Goal: Task Accomplishment & Management: Use online tool/utility

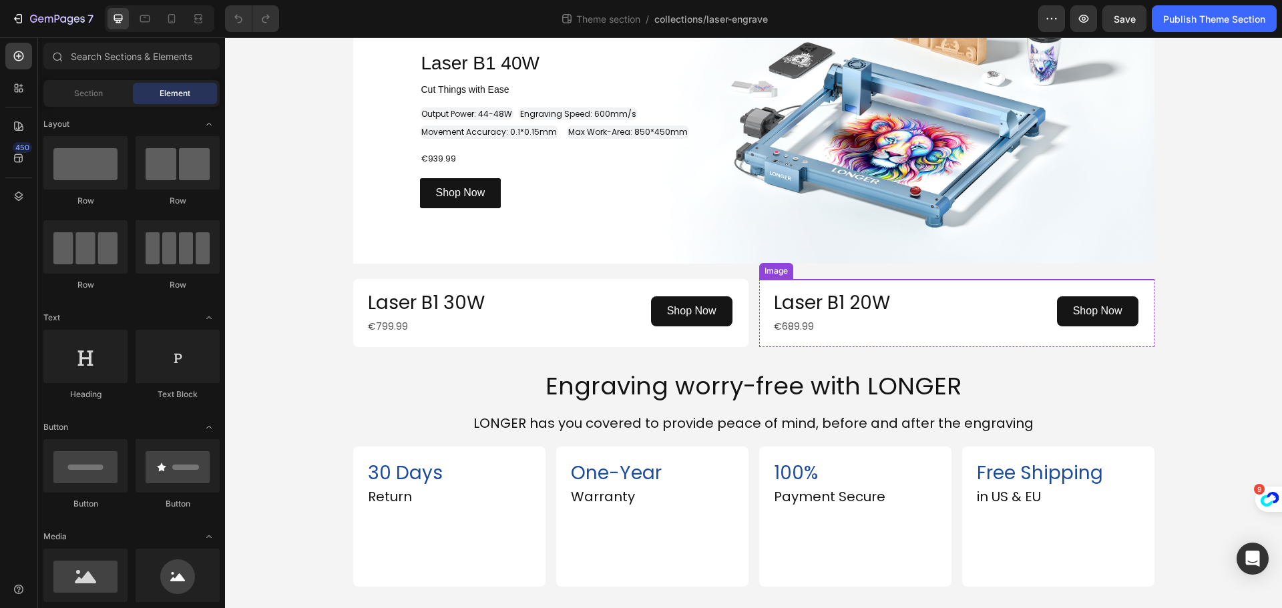
scroll to position [2101, 0]
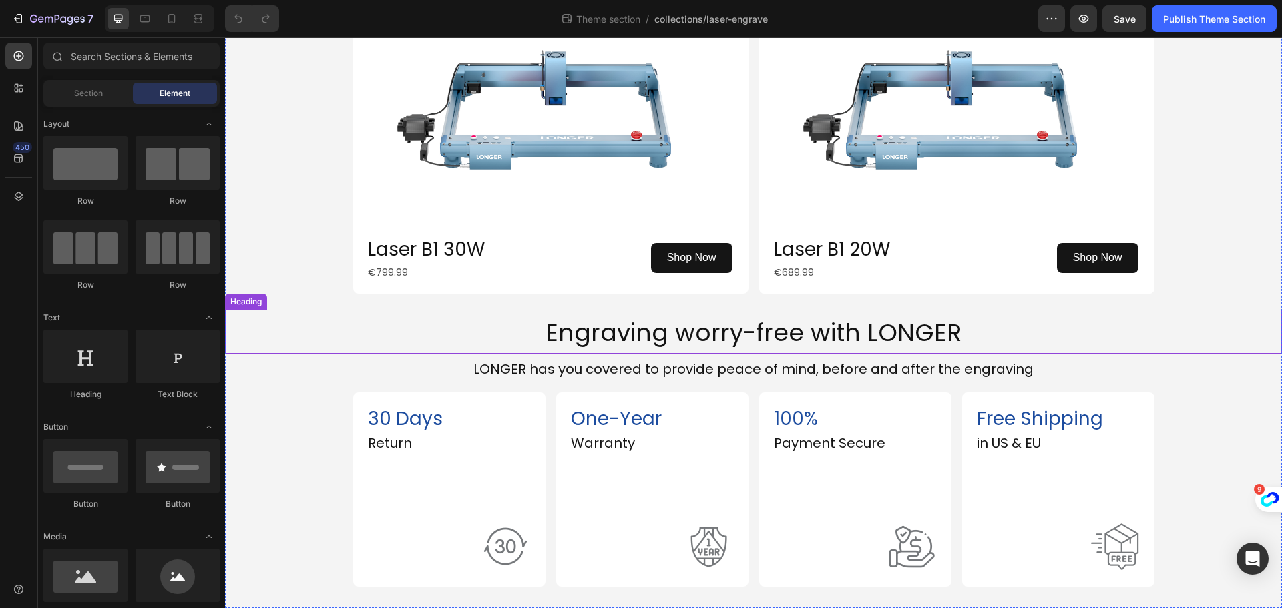
click at [1051, 340] on h2 "Engraving worry-free with LONGER" at bounding box center [753, 332] width 1057 height 45
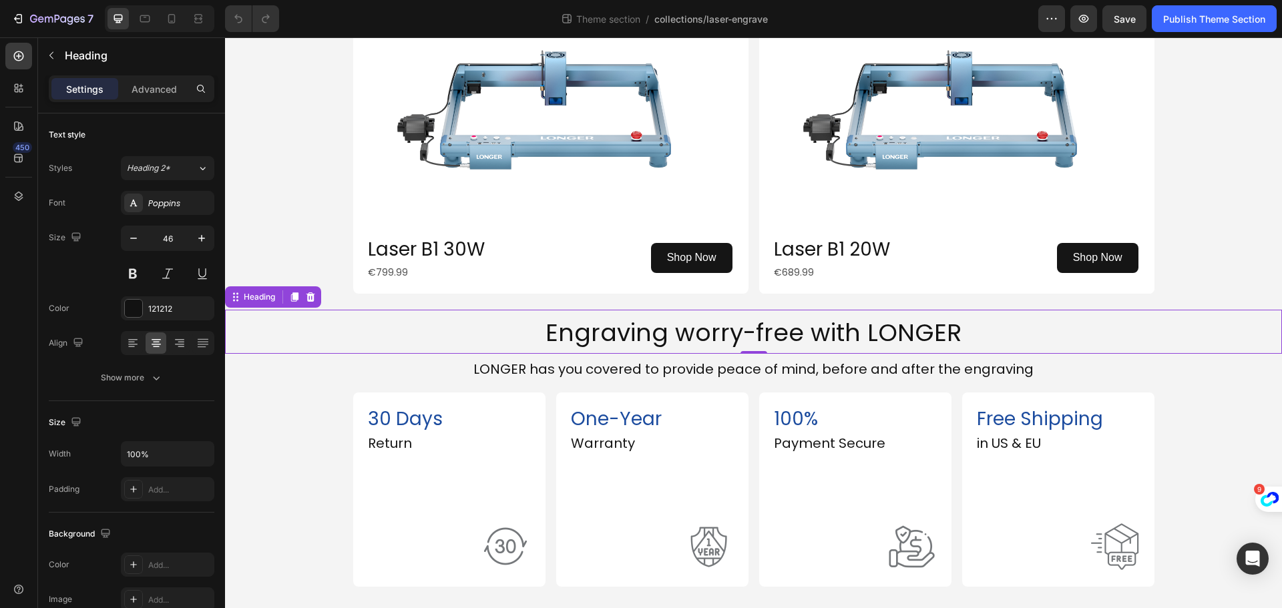
click at [510, 338] on h2 "Engraving worry-free with LONGER" at bounding box center [753, 332] width 1057 height 45
click at [338, 346] on p "Engraving worry-free with LONGER" at bounding box center [753, 332] width 1054 height 42
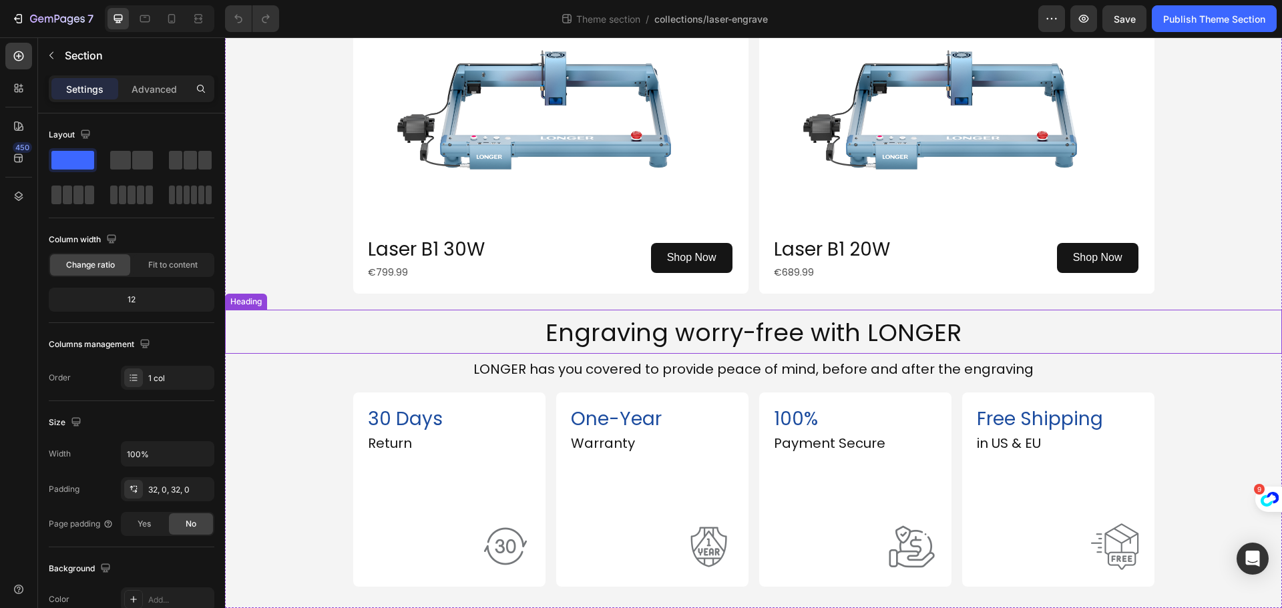
click at [425, 330] on p "⁠⁠⁠⁠⁠⁠⁠ Engraving worry-free with LONGER" at bounding box center [753, 332] width 1054 height 42
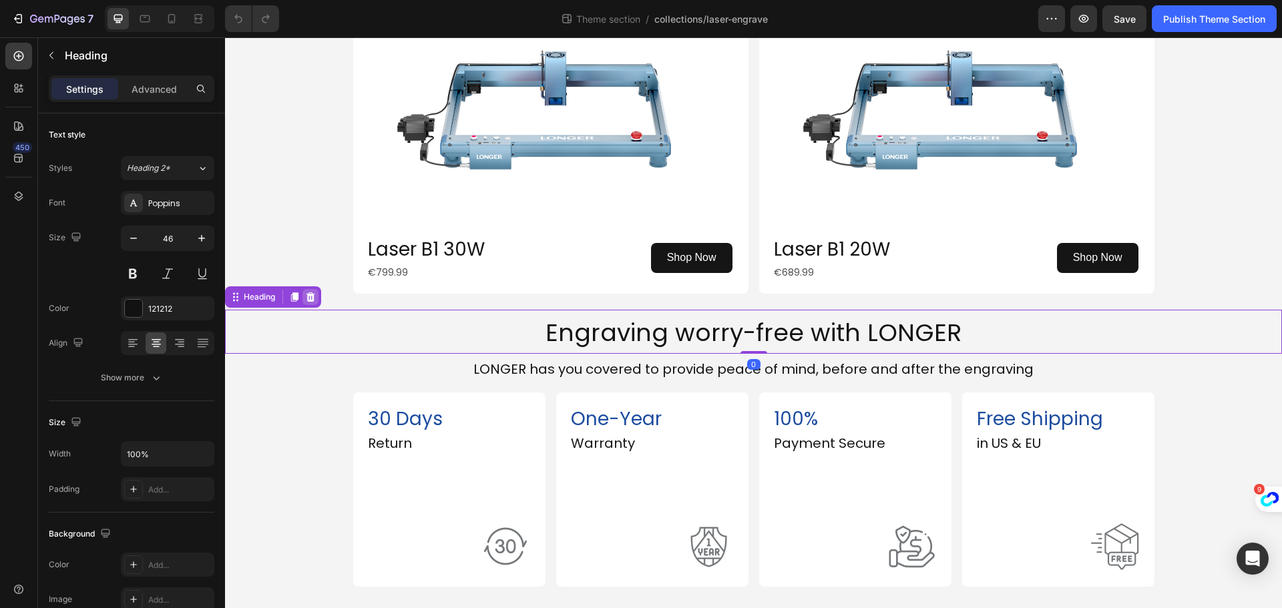
click at [312, 294] on icon at bounding box center [310, 297] width 11 height 11
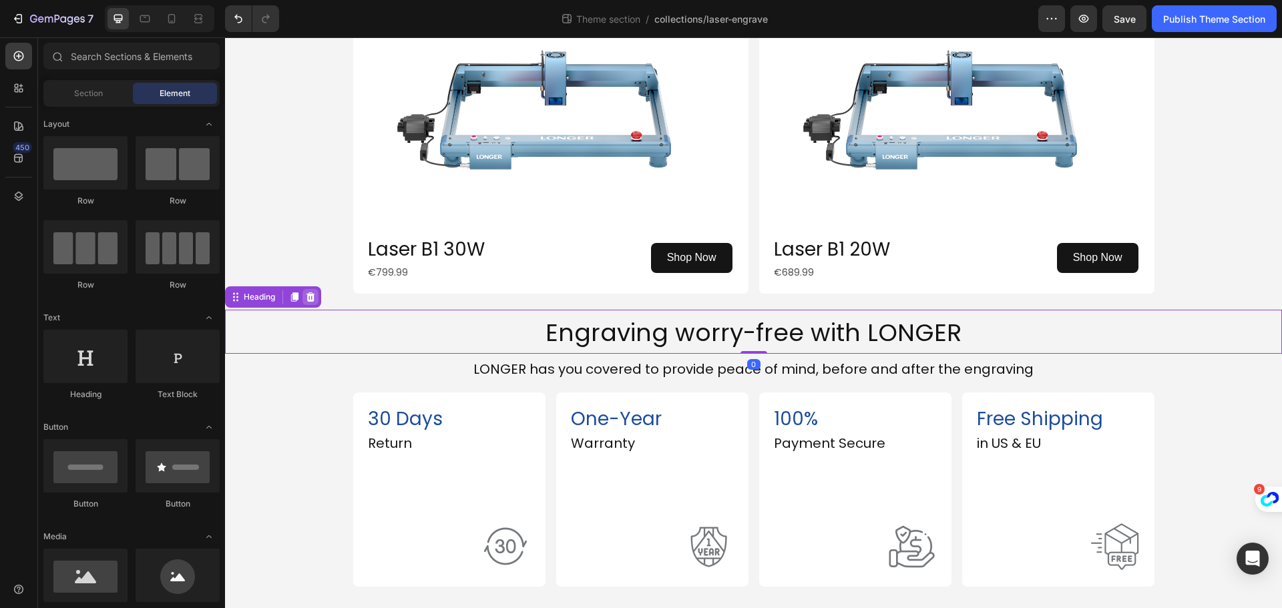
scroll to position [2040, 0]
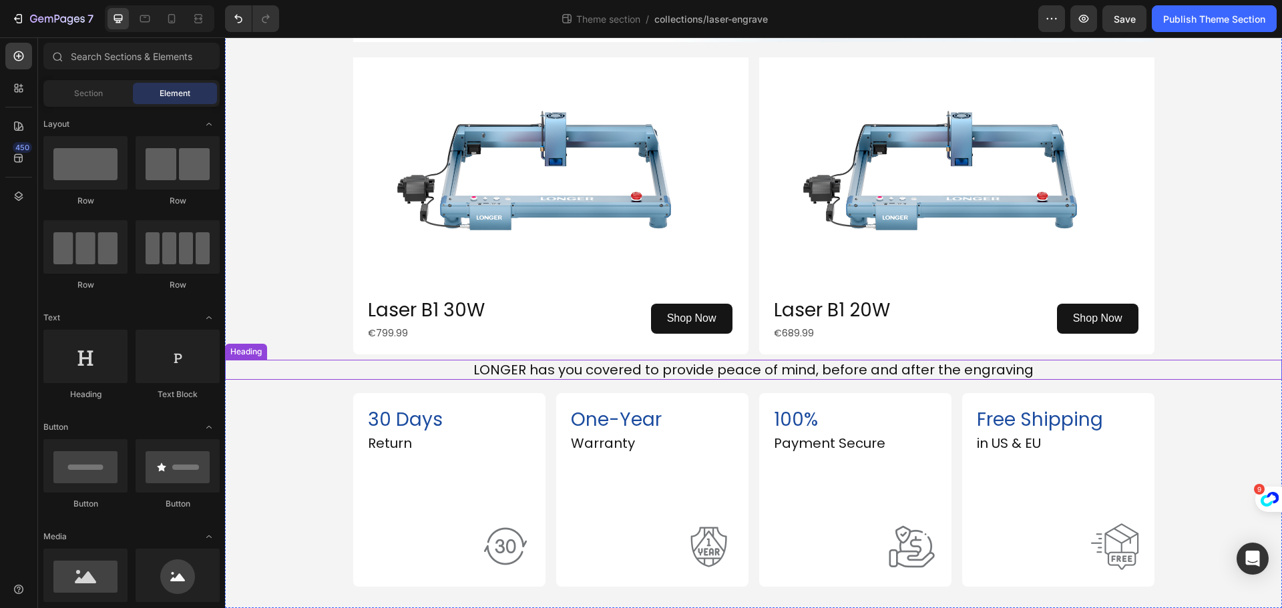
click at [413, 377] on h2 "LONGER has you covered to provide peace of mind, before and after the engraving" at bounding box center [753, 370] width 1057 height 20
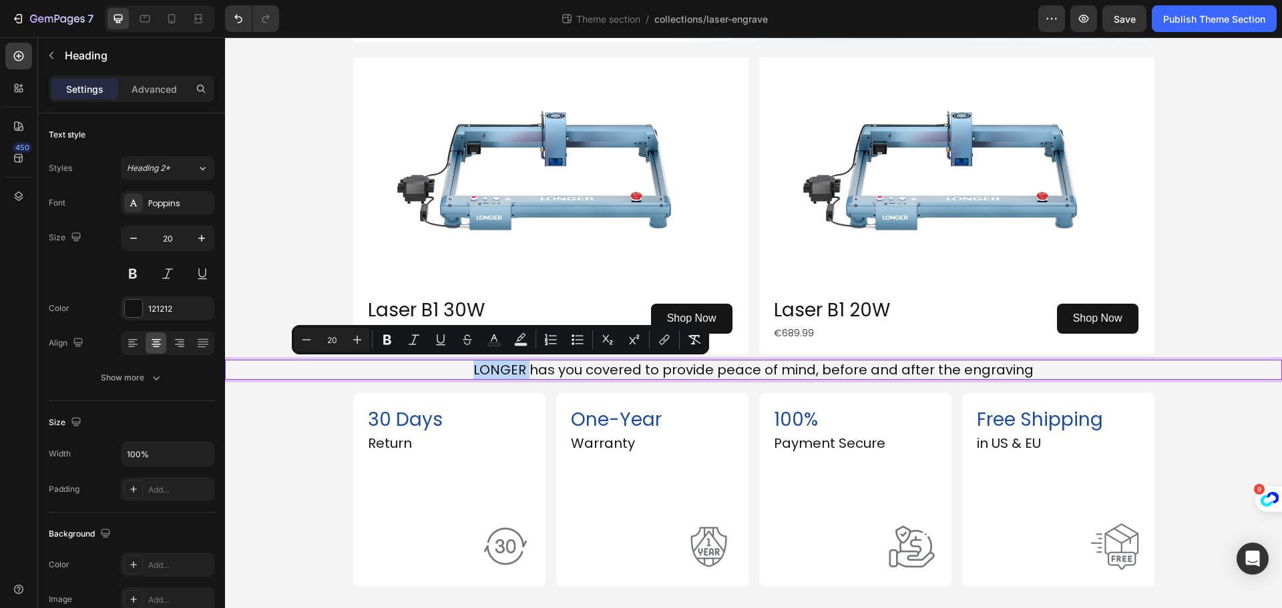
click at [685, 364] on span "LONGER has you covered to provide peace of mind, before and after the engraving" at bounding box center [753, 369] width 560 height 19
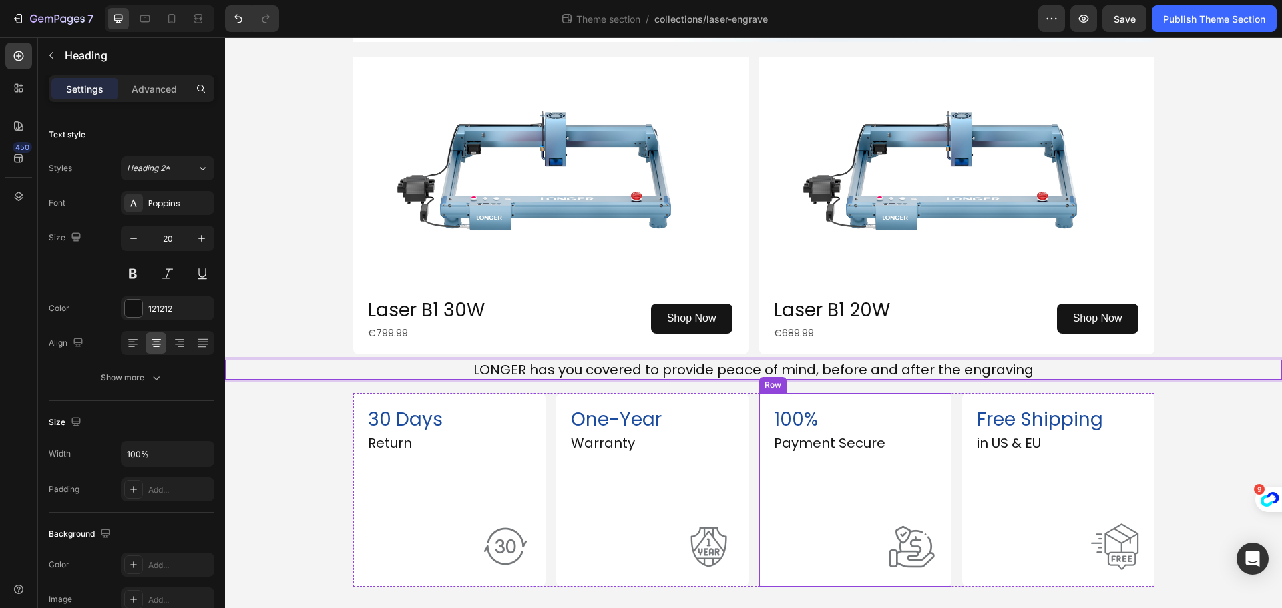
click at [828, 396] on div "100% Heading Payment Secure Heading Image" at bounding box center [855, 490] width 192 height 194
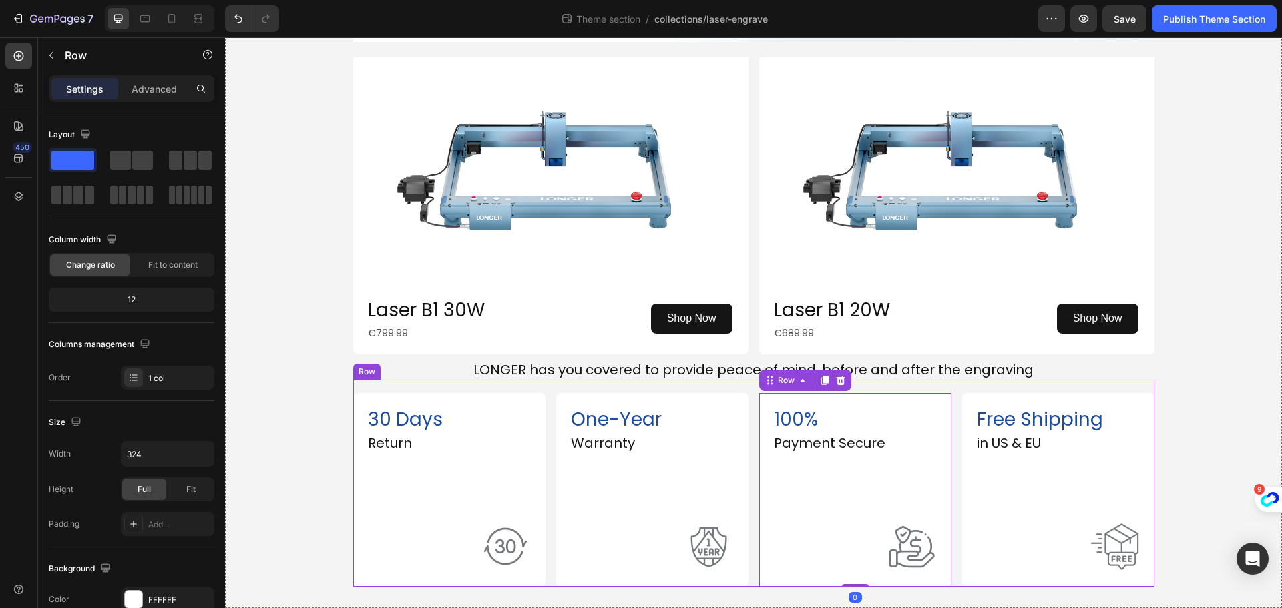
click at [1097, 373] on p "⁠⁠⁠⁠⁠⁠⁠ LONGER has you covered to provide peace of mind, before and after the e…" at bounding box center [753, 369] width 1054 height 17
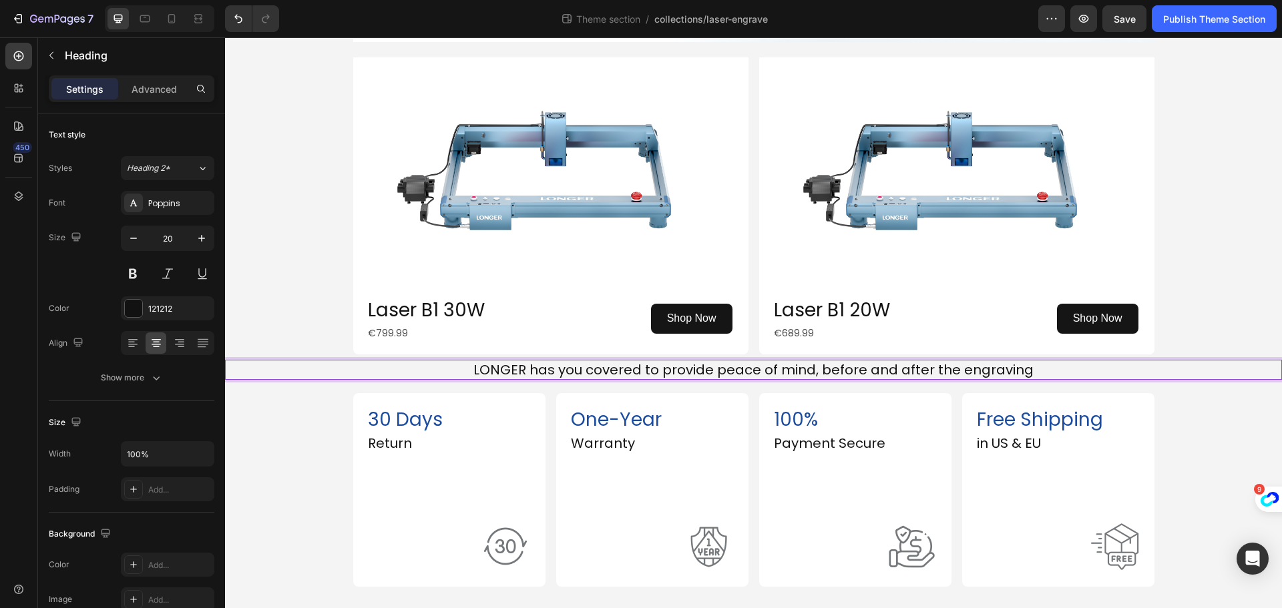
click at [266, 374] on p "LONGER has you covered to provide peace of mind, before and after the engraving" at bounding box center [753, 369] width 1054 height 17
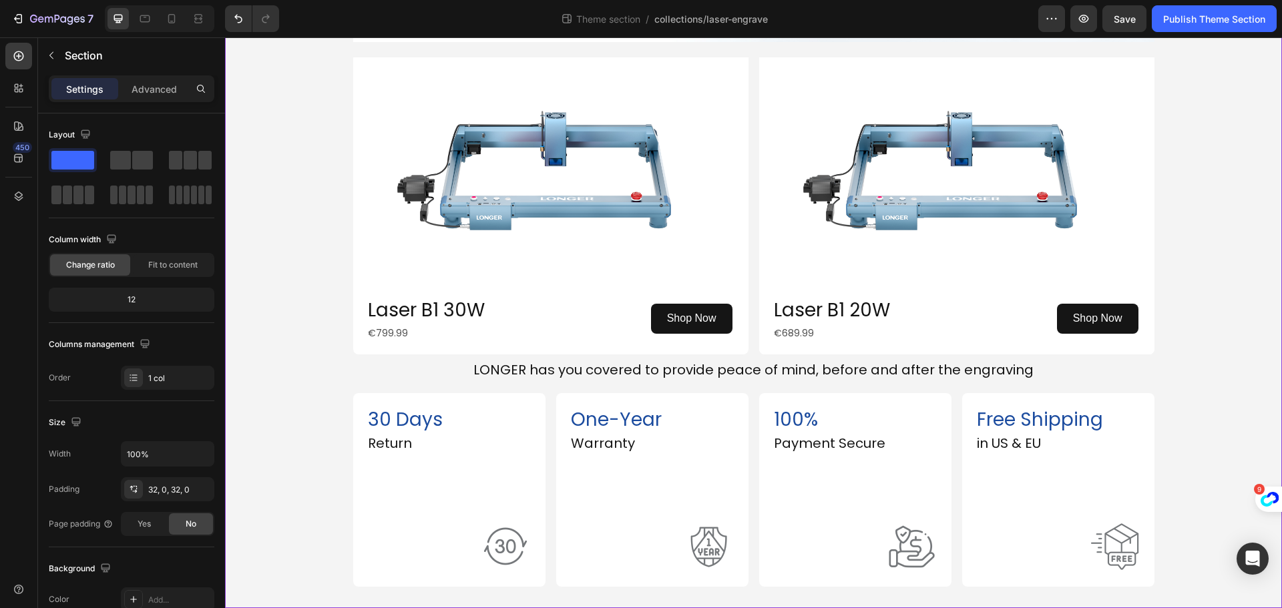
click at [257, 368] on p "⁠⁠⁠⁠⁠⁠⁠ LONGER has you covered to provide peace of mind, before and after the e…" at bounding box center [753, 369] width 1054 height 17
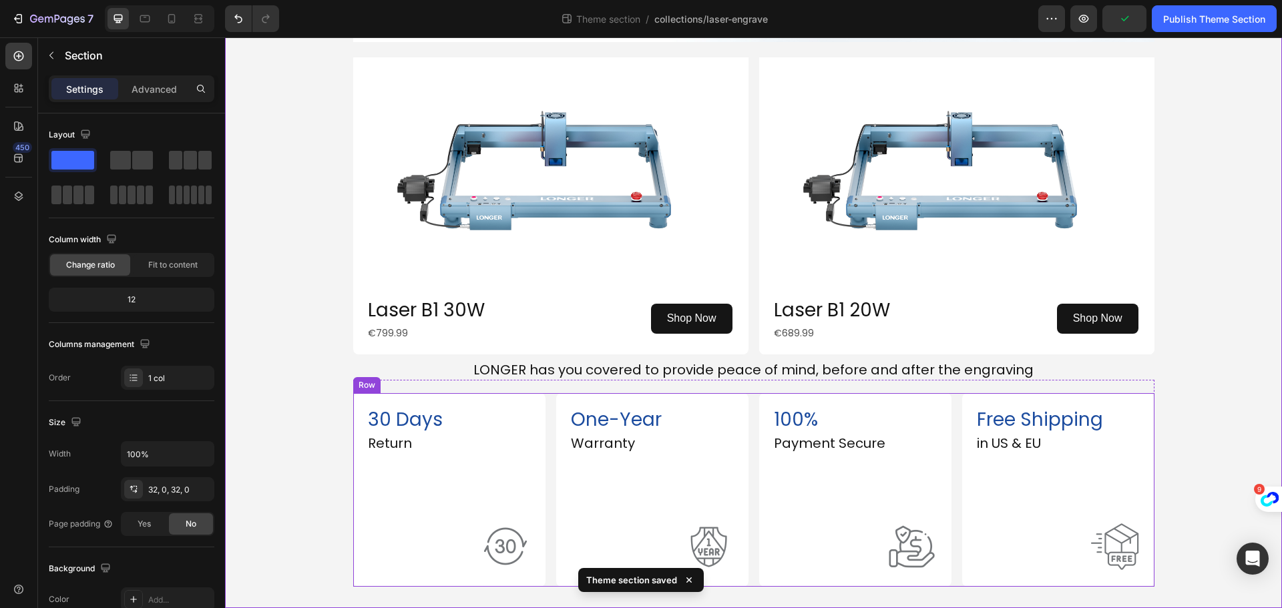
click at [546, 436] on div "30 Days Heading Return Heading Image Row One-Year Heading Warranty Heading Imag…" at bounding box center [753, 490] width 801 height 194
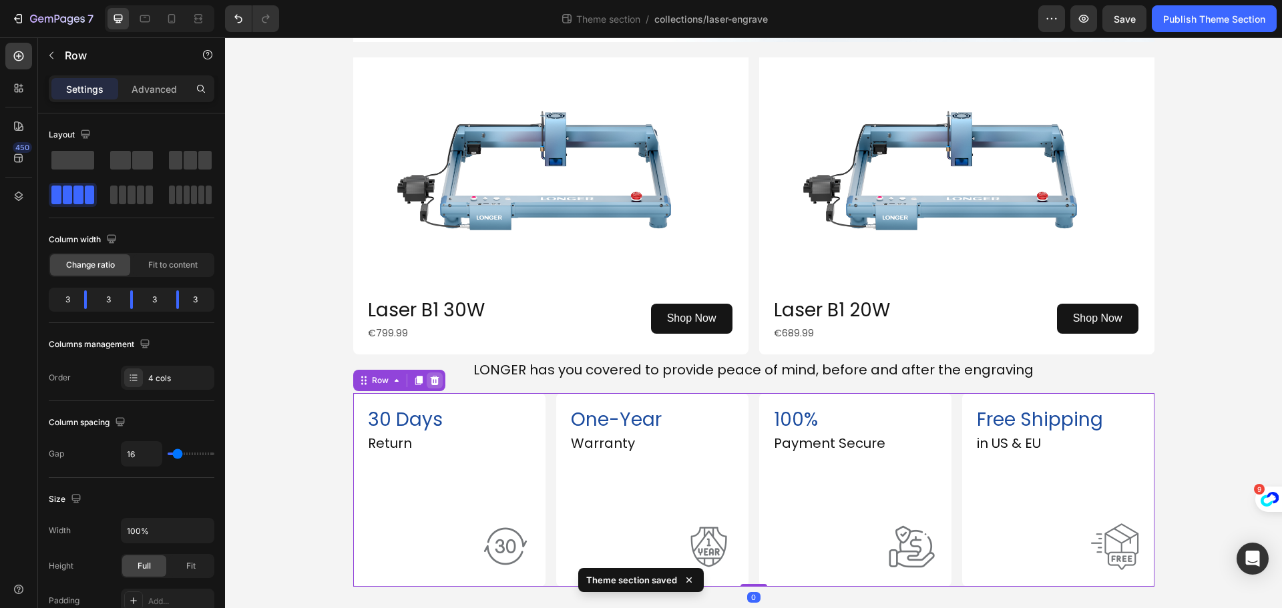
click at [430, 378] on icon at bounding box center [434, 380] width 9 height 9
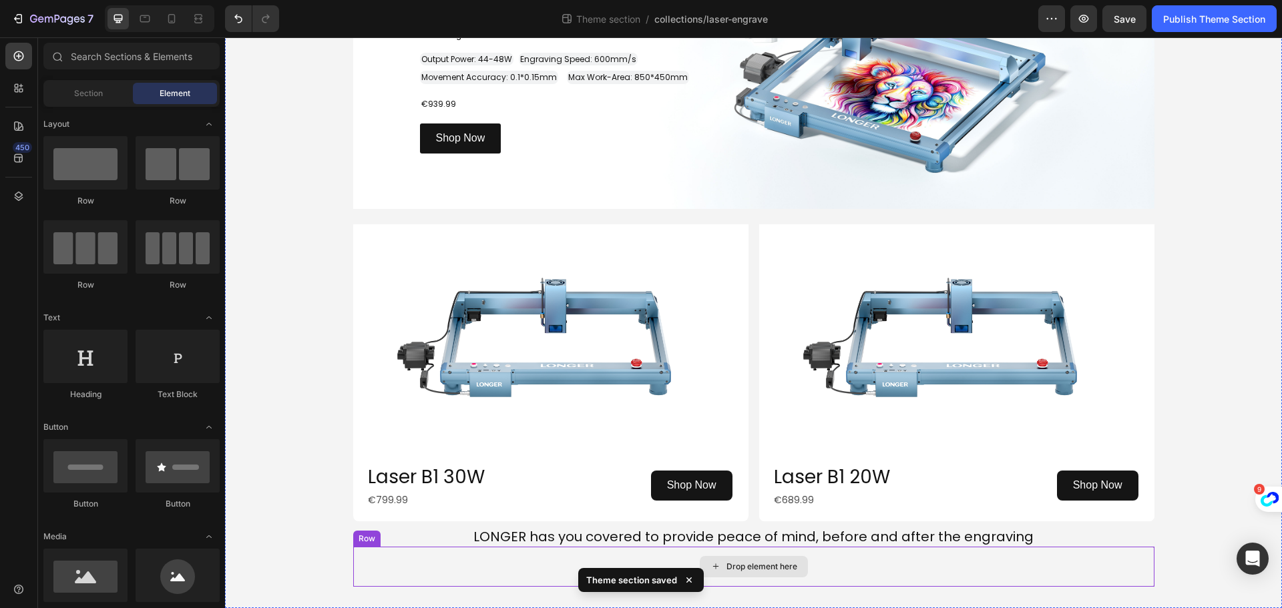
click at [939, 566] on div "Drop element here" at bounding box center [753, 567] width 801 height 40
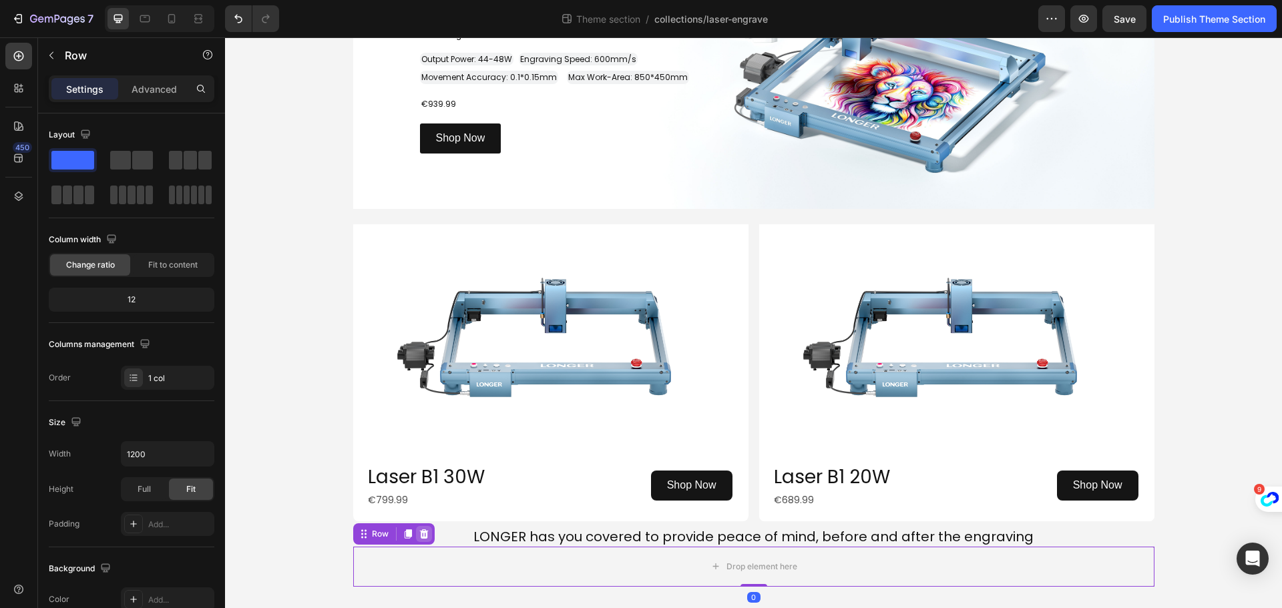
click at [418, 533] on icon at bounding box center [423, 534] width 11 height 11
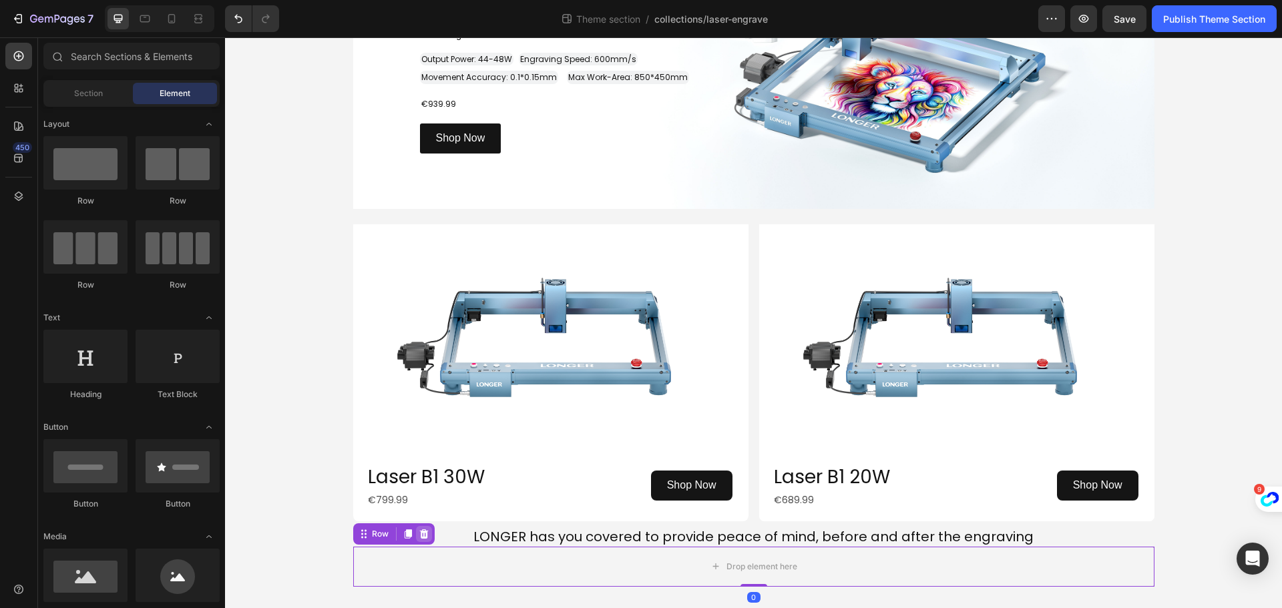
scroll to position [1833, 0]
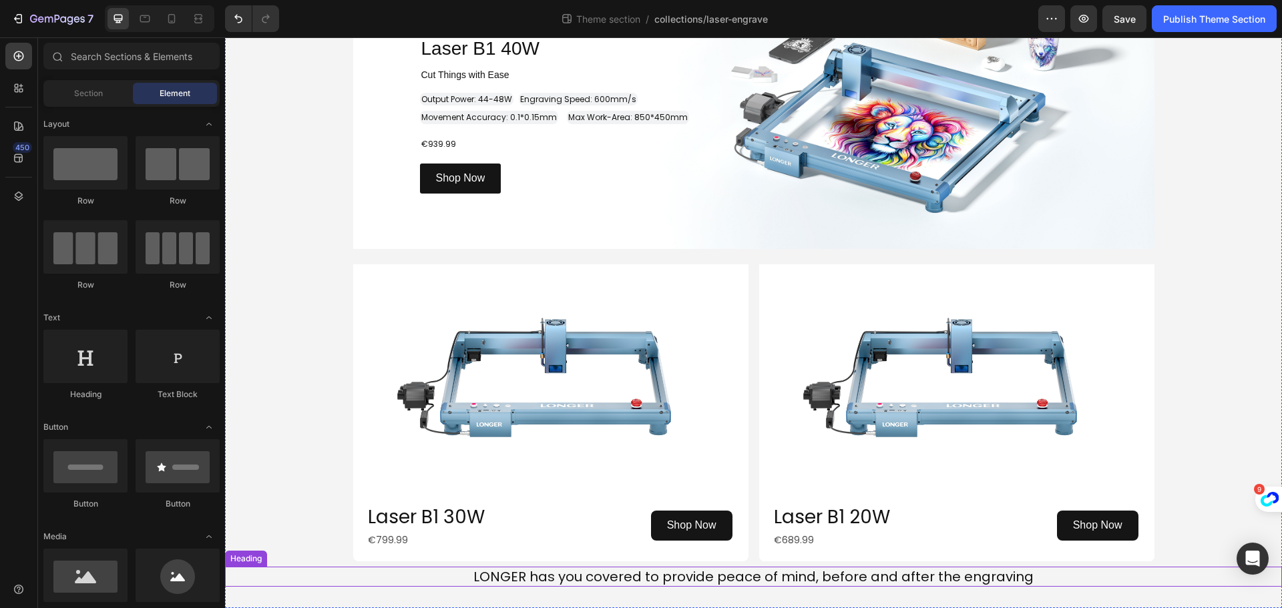
click at [455, 579] on p "⁠⁠⁠⁠⁠⁠⁠ LONGER has you covered to provide peace of mind, before and after the e…" at bounding box center [753, 576] width 1054 height 17
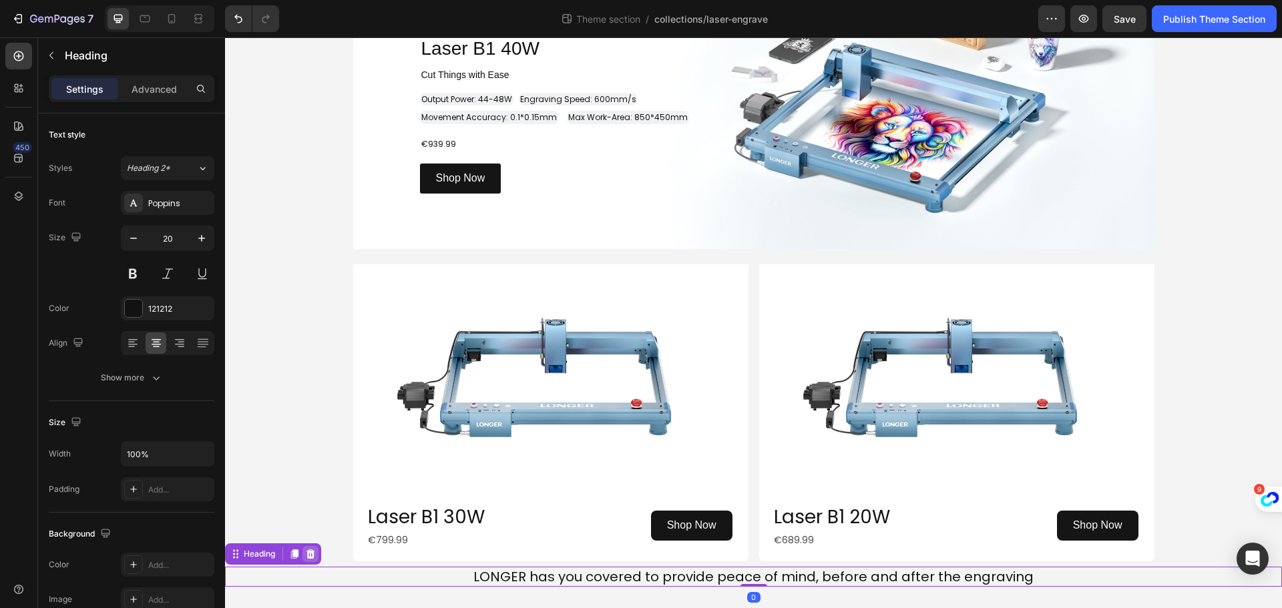
click at [314, 551] on icon at bounding box center [310, 553] width 9 height 9
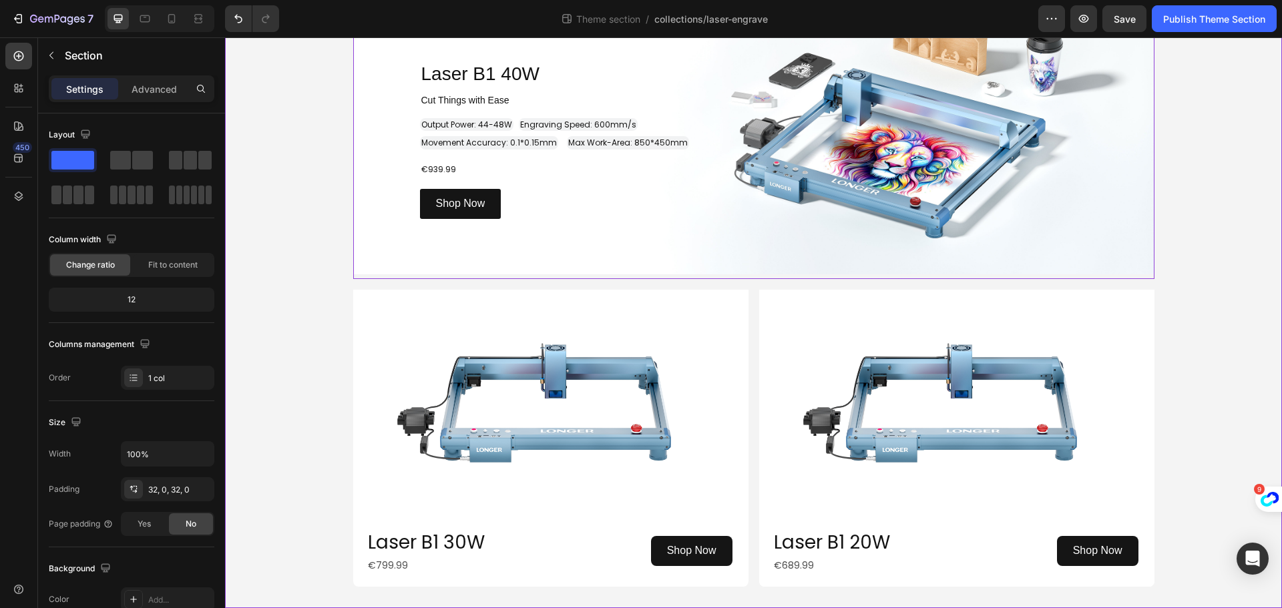
scroll to position [1807, 0]
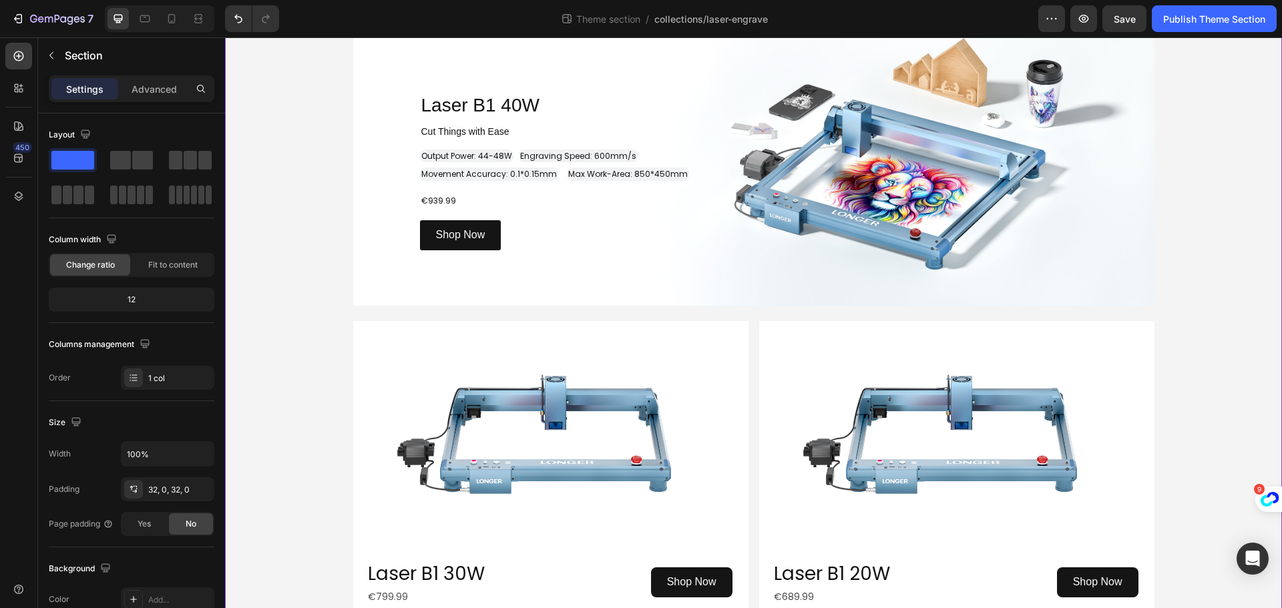
scroll to position [1340, 0]
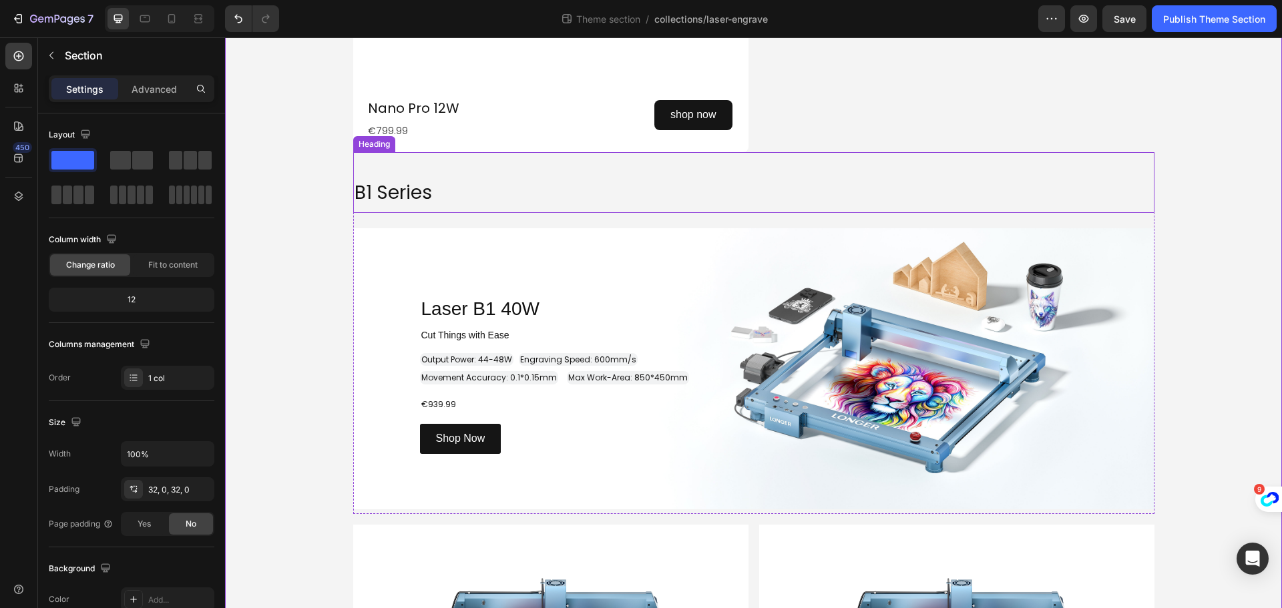
click at [454, 213] on h2 "B1 Series" at bounding box center [753, 190] width 801 height 45
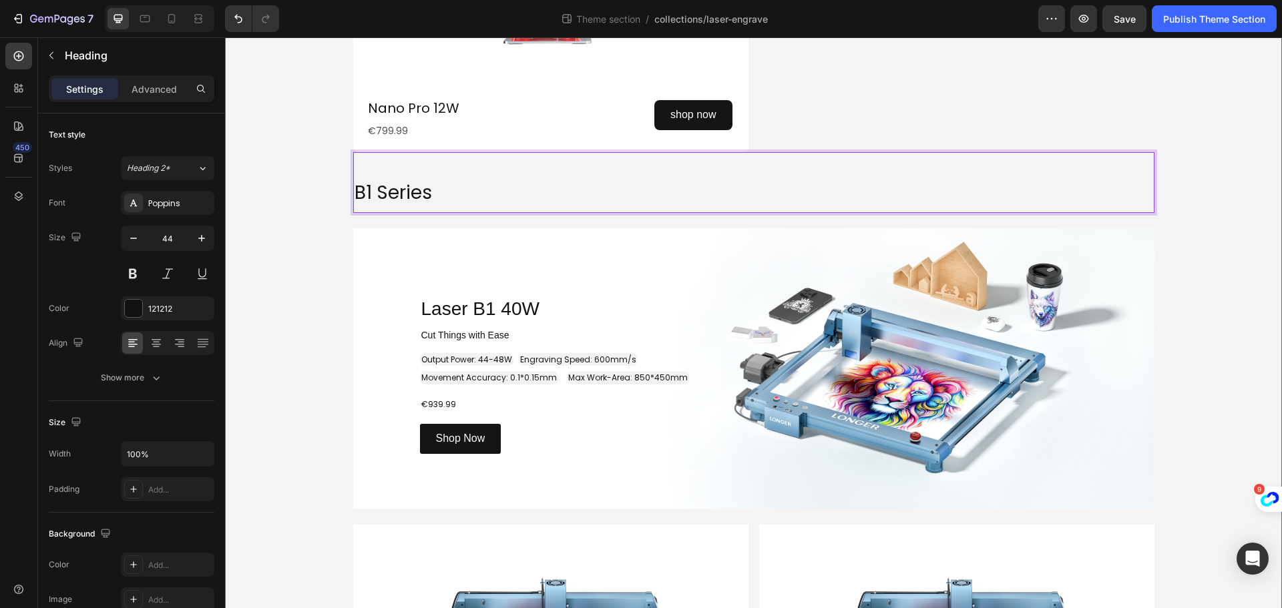
click at [372, 212] on p "⁠⁠⁠⁠⁠⁠⁠ B1 Series" at bounding box center [753, 191] width 798 height 42
click at [425, 148] on div at bounding box center [433, 139] width 16 height 16
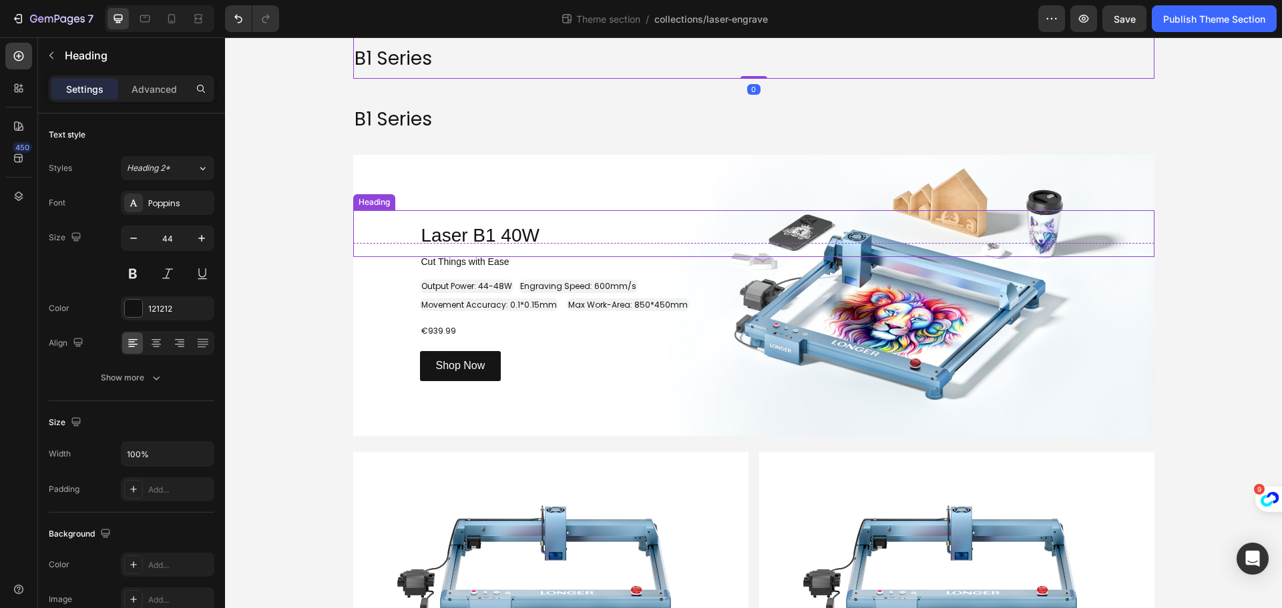
scroll to position [1541, 0]
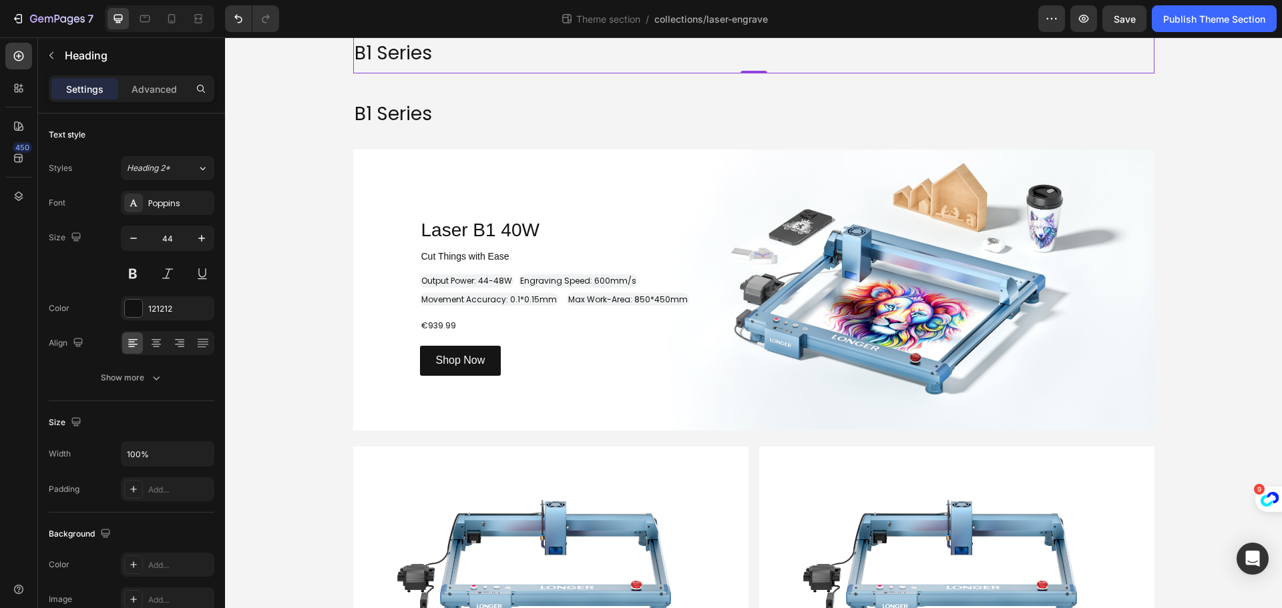
click at [445, 5] on icon at bounding box center [449, -1] width 9 height 9
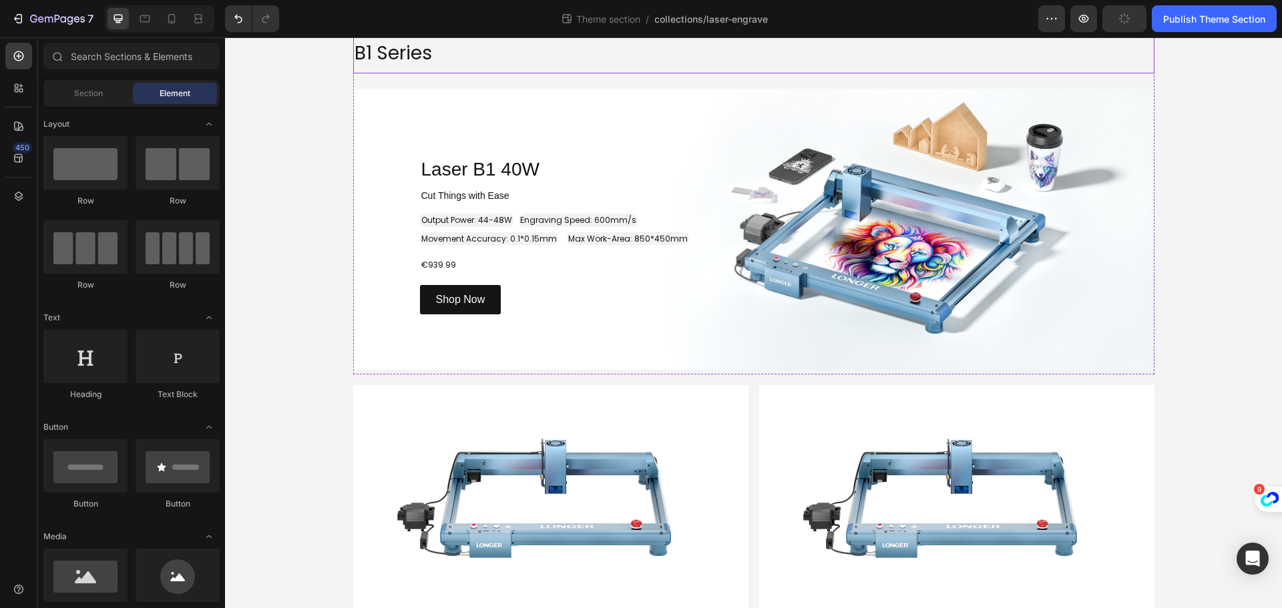
click at [365, 73] on h2 "B1 Series" at bounding box center [753, 51] width 801 height 45
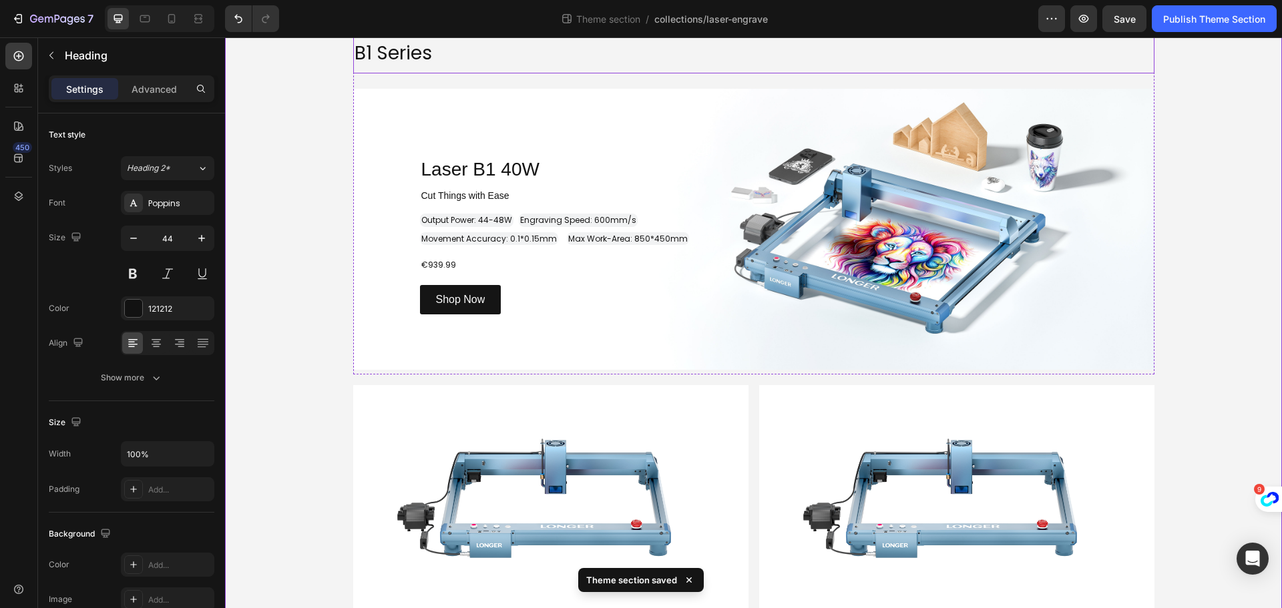
click at [478, 72] on p "⁠⁠⁠⁠⁠⁠⁠ B1 Series" at bounding box center [753, 51] width 798 height 42
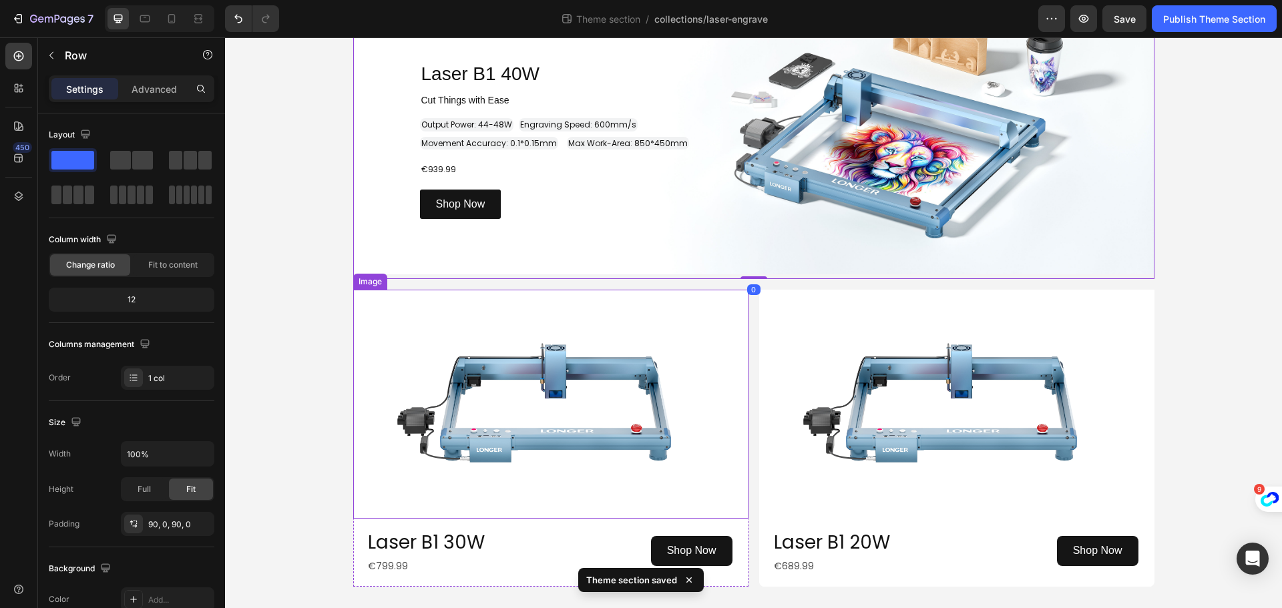
drag, startPoint x: 352, startPoint y: 309, endPoint x: 356, endPoint y: 406, distance: 96.9
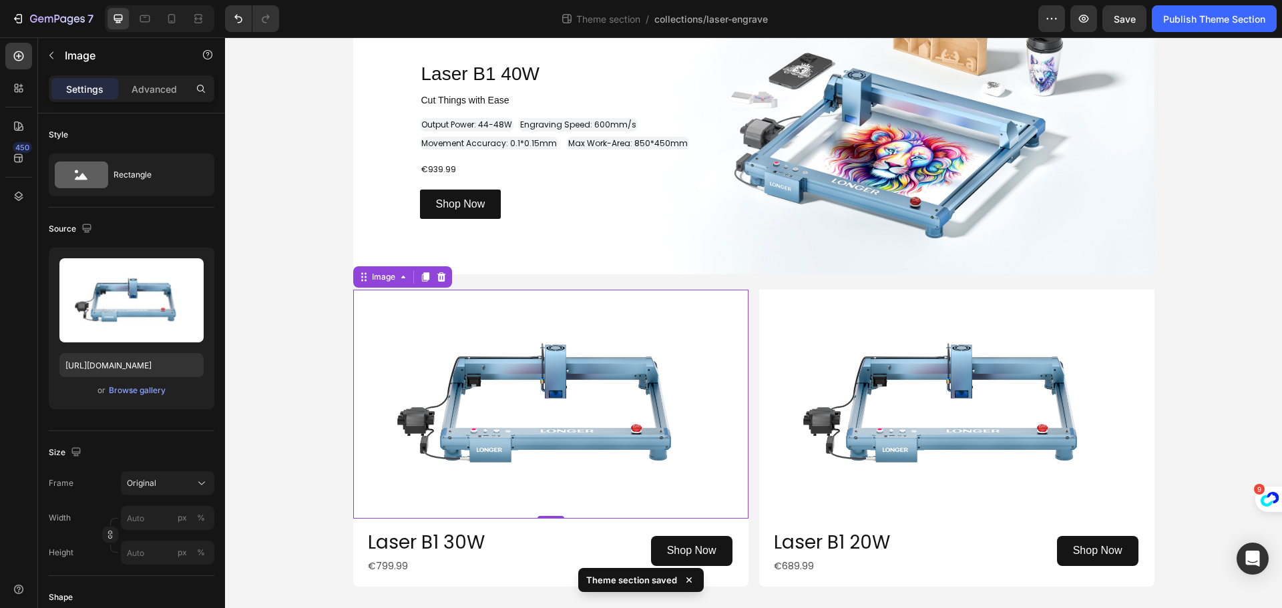
scroll to position [1868, 0]
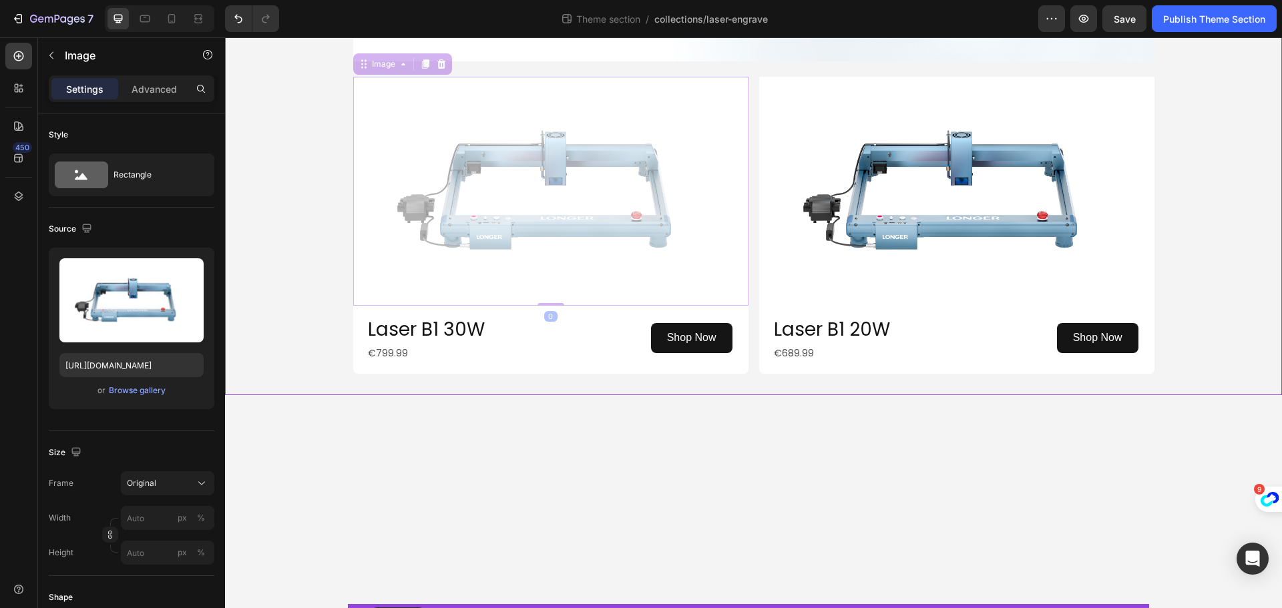
drag, startPoint x: 356, startPoint y: 406, endPoint x: 372, endPoint y: 607, distance: 202.2
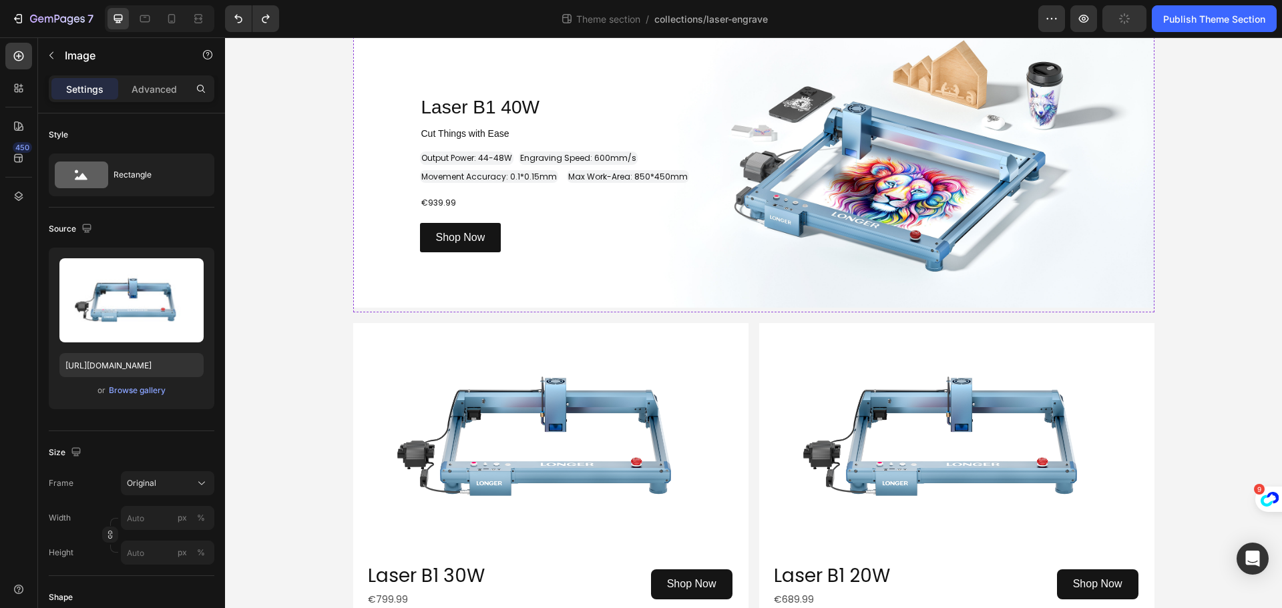
scroll to position [1401, 0]
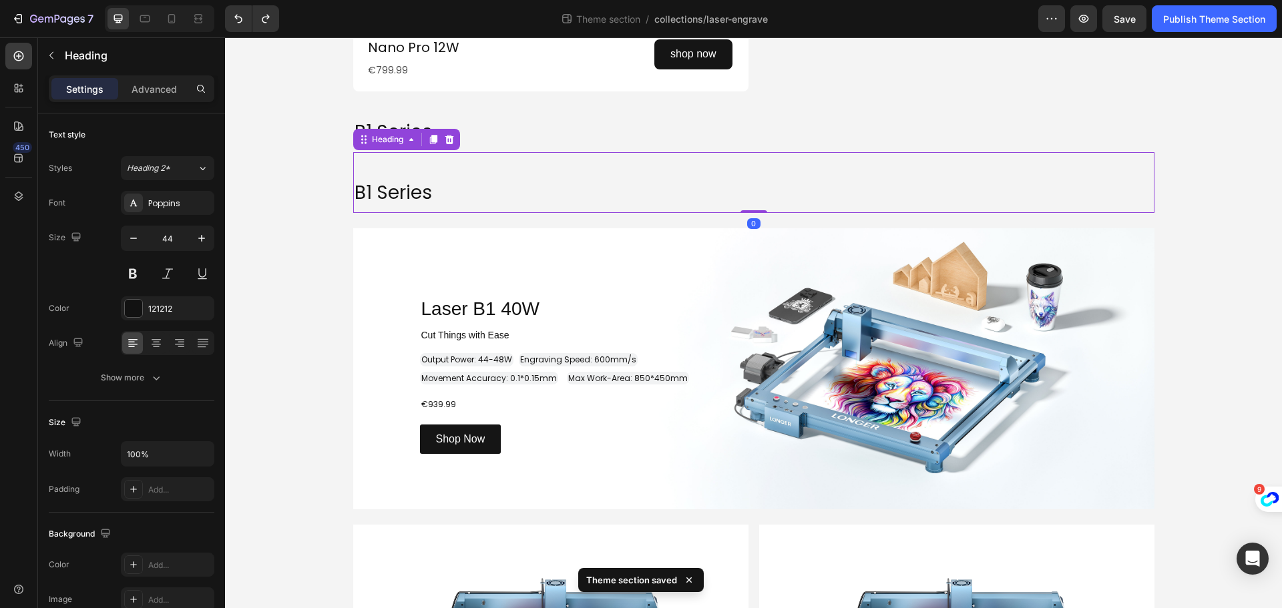
click at [356, 213] on div "⁠⁠⁠⁠⁠⁠⁠ B1 Series Heading 0" at bounding box center [753, 182] width 801 height 61
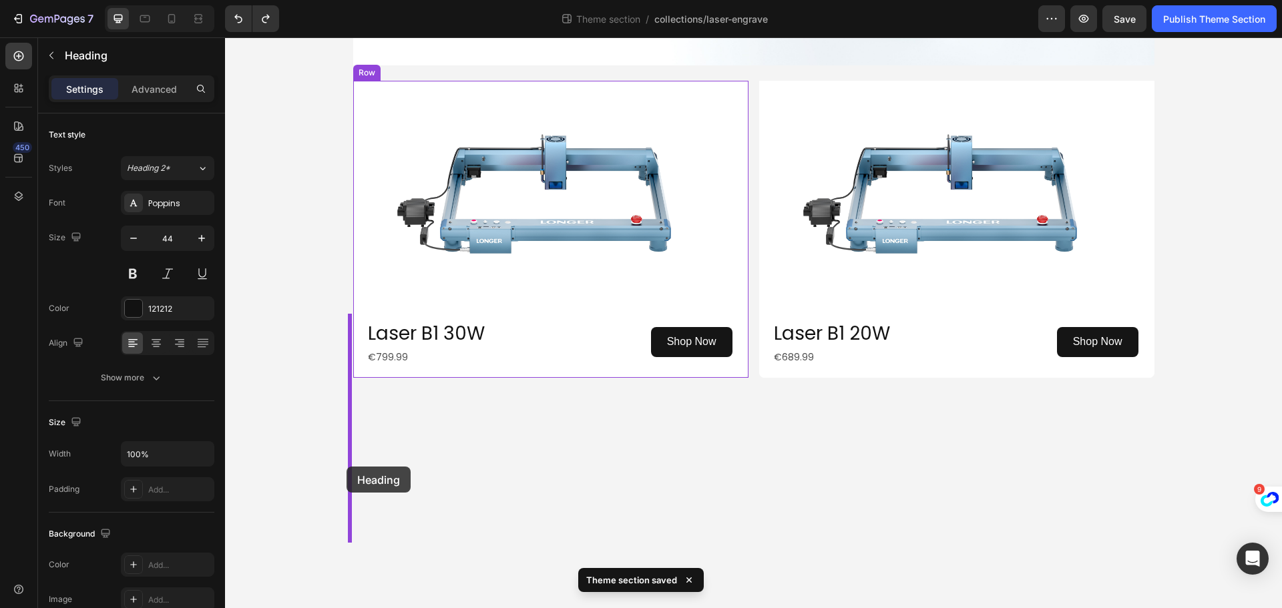
scroll to position [1868, 0]
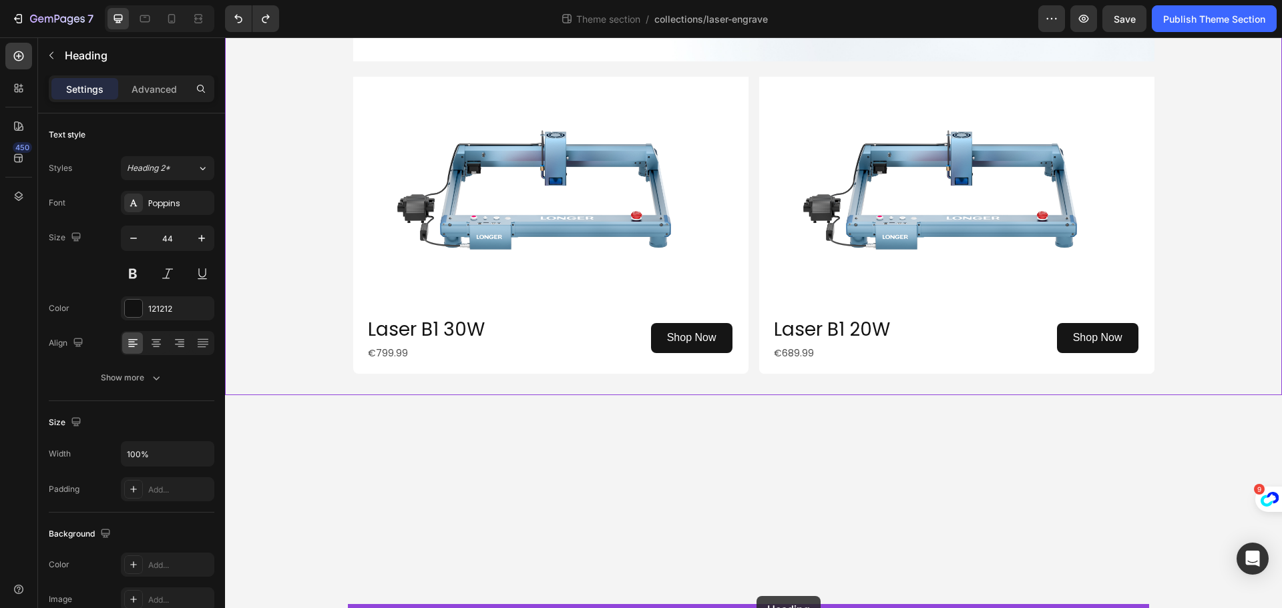
drag, startPoint x: 359, startPoint y: 372, endPoint x: 756, endPoint y: 596, distance: 455.8
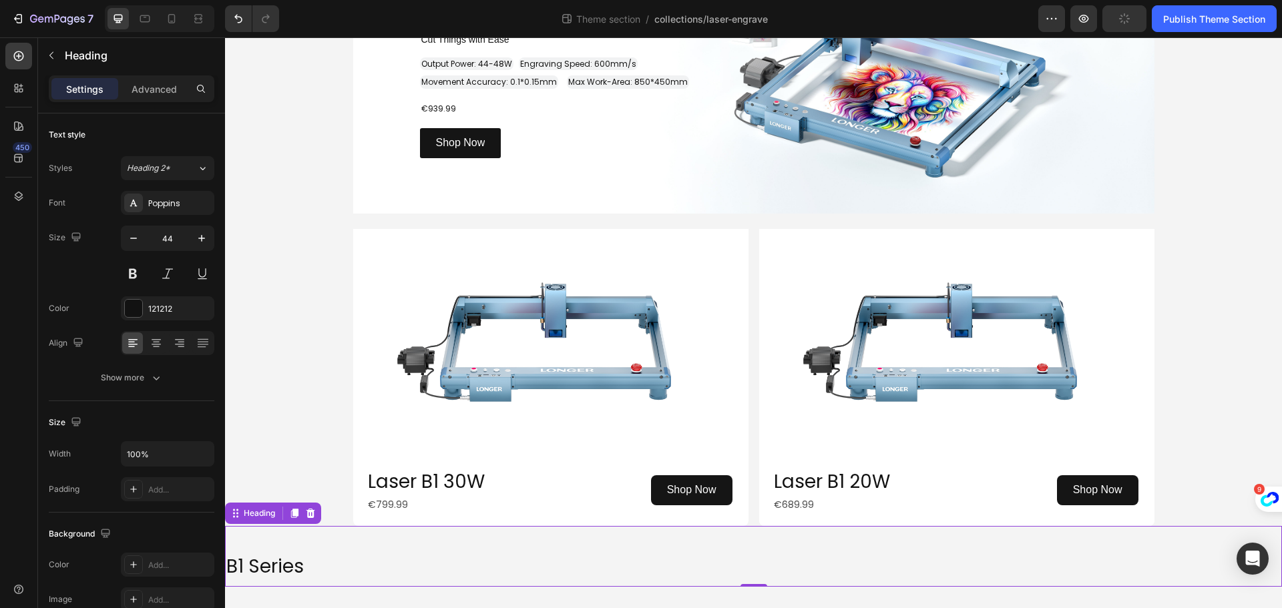
click at [309, 567] on h2 "B1 Series" at bounding box center [753, 564] width 1057 height 45
click at [309, 567] on p "B1 Series" at bounding box center [753, 564] width 1054 height 42
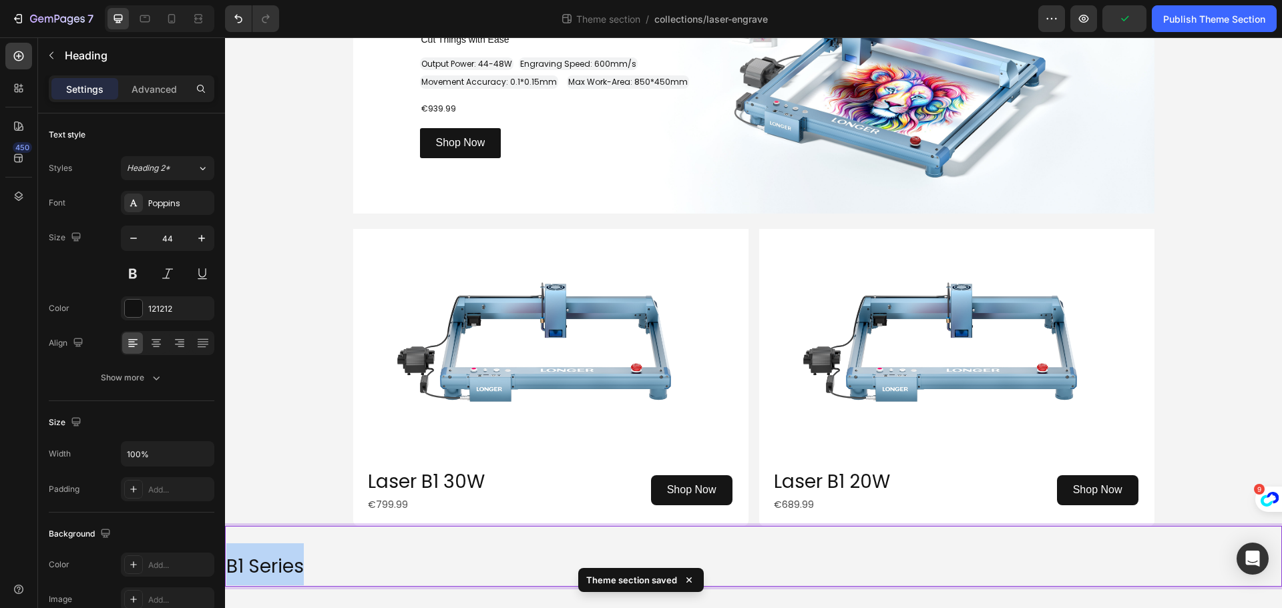
drag, startPoint x: 315, startPoint y: 568, endPoint x: 449, endPoint y: 605, distance: 138.6
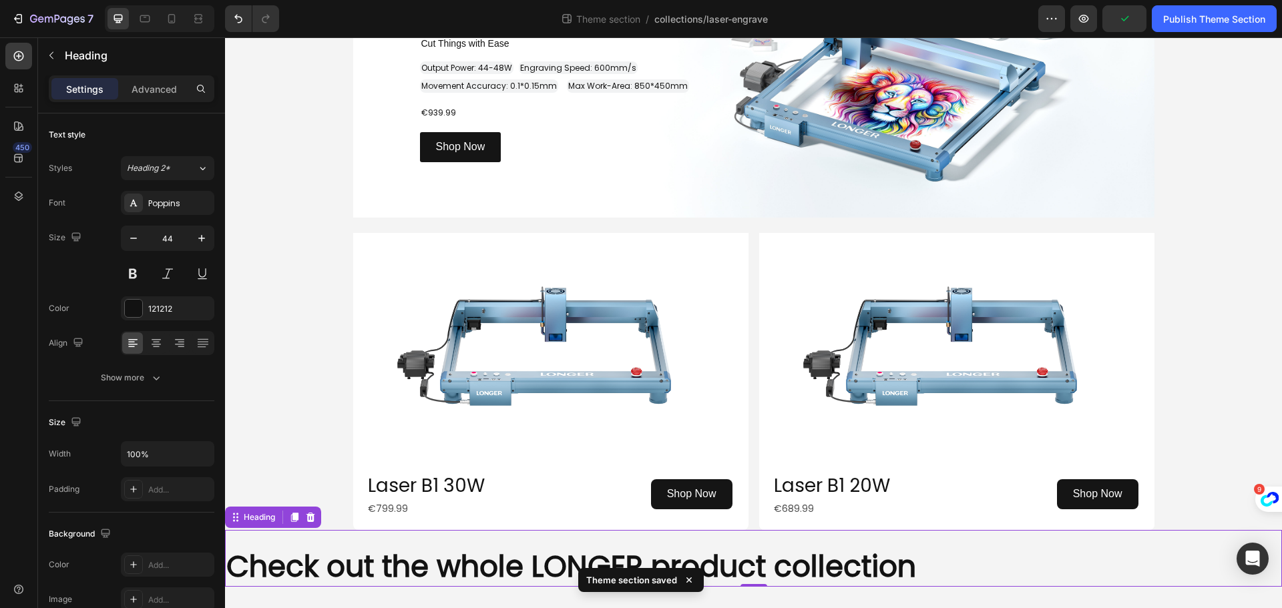
click at [308, 541] on div "Check out the whole LONGER product collection Heading 0" at bounding box center [753, 558] width 1057 height 57
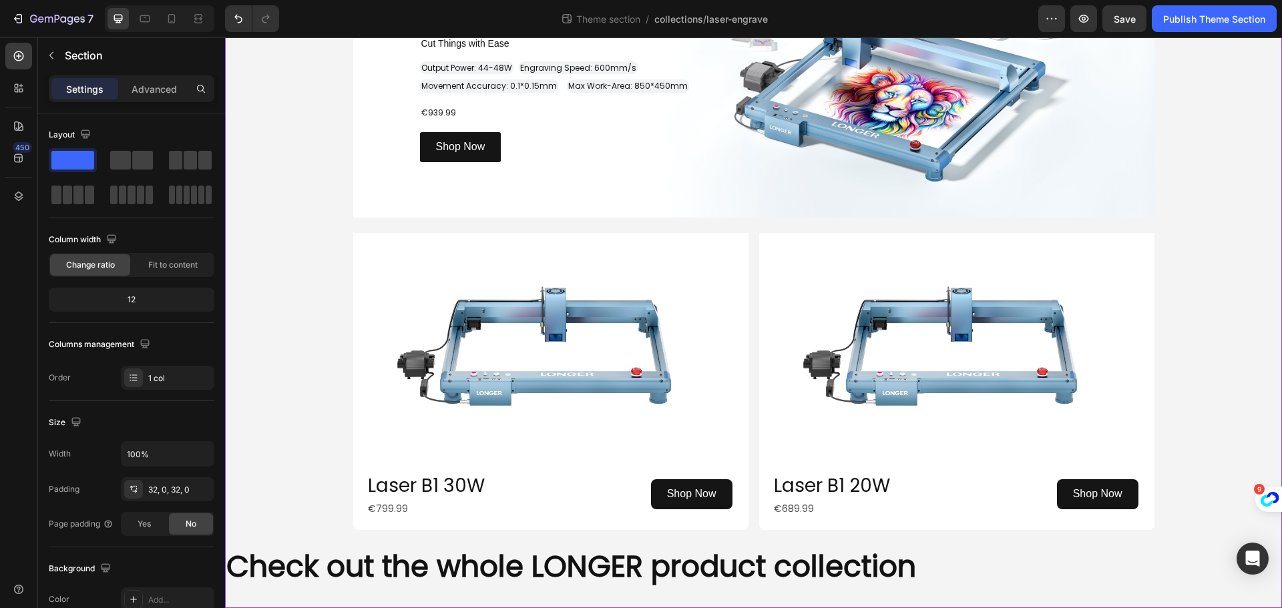
click at [289, 539] on div "⁠⁠⁠⁠⁠⁠⁠ Check out the whole LONGER product collection Heading" at bounding box center [753, 558] width 1057 height 57
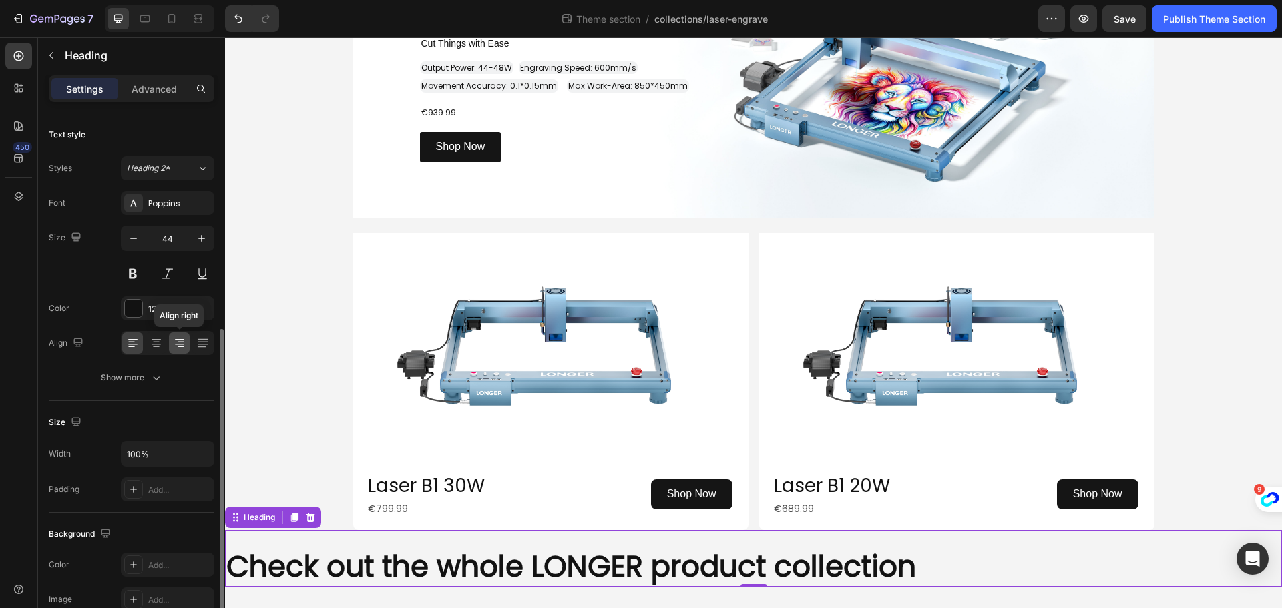
scroll to position [133, 0]
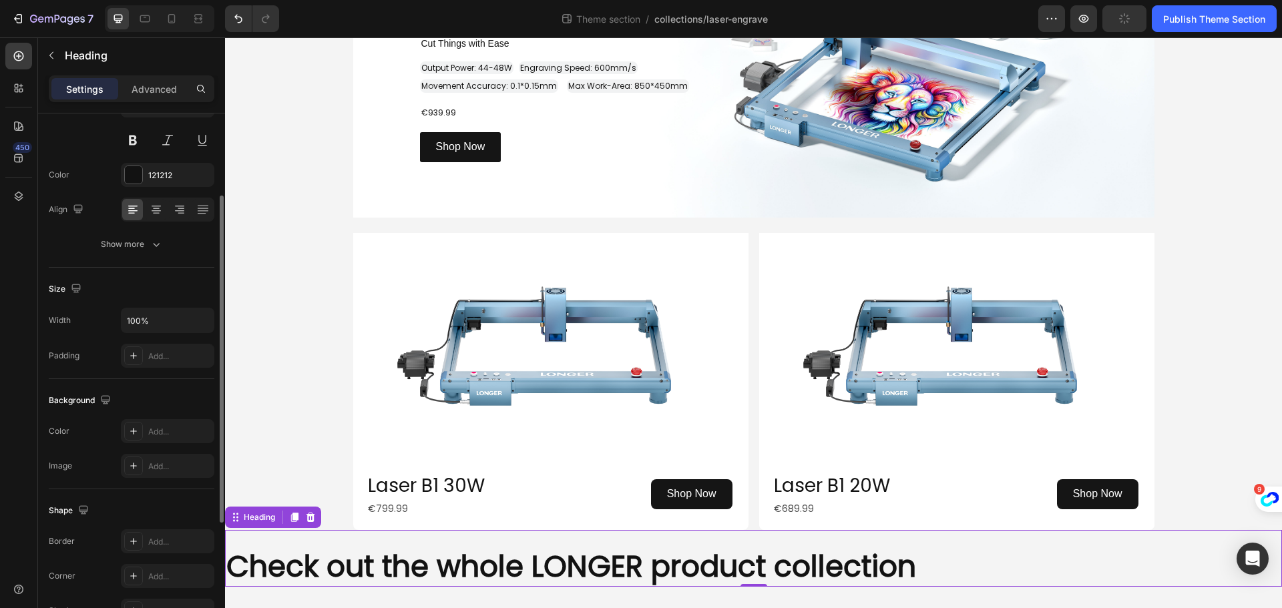
click at [158, 379] on div "Text style Styles Heading 2* Font Poppins Size 44 Color 121212 Align Show more" at bounding box center [132, 434] width 166 height 110
click at [183, 319] on input "100%" at bounding box center [167, 320] width 92 height 24
click at [198, 320] on icon "button" at bounding box center [201, 320] width 13 height 13
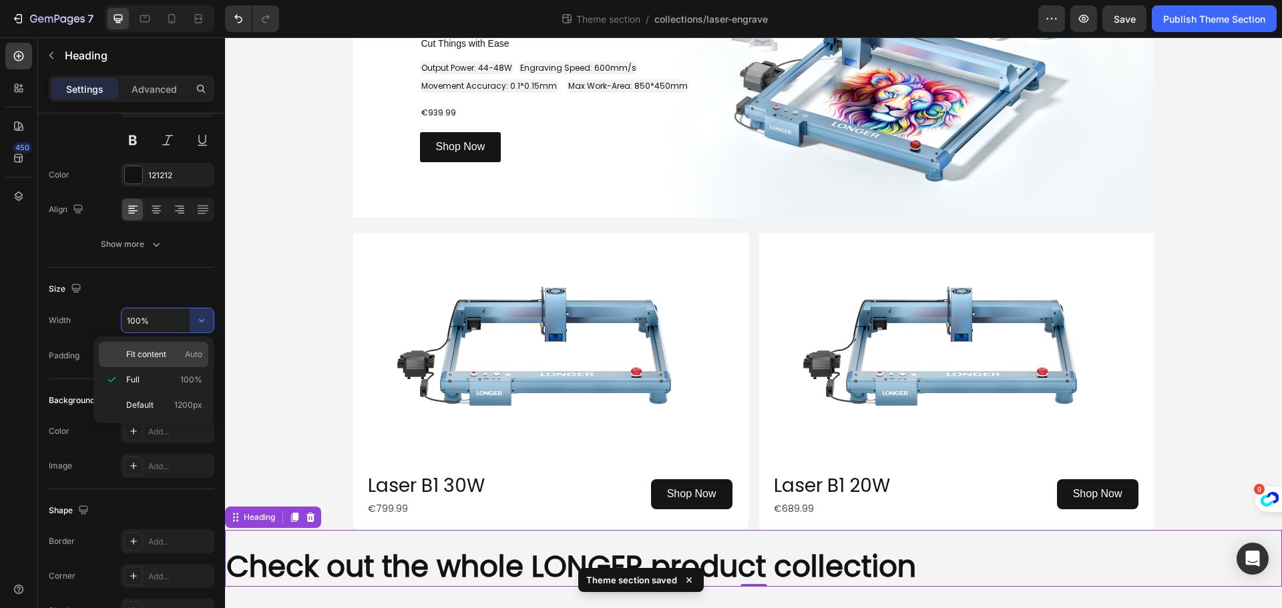
click at [164, 355] on span "Fit content" at bounding box center [146, 354] width 40 height 12
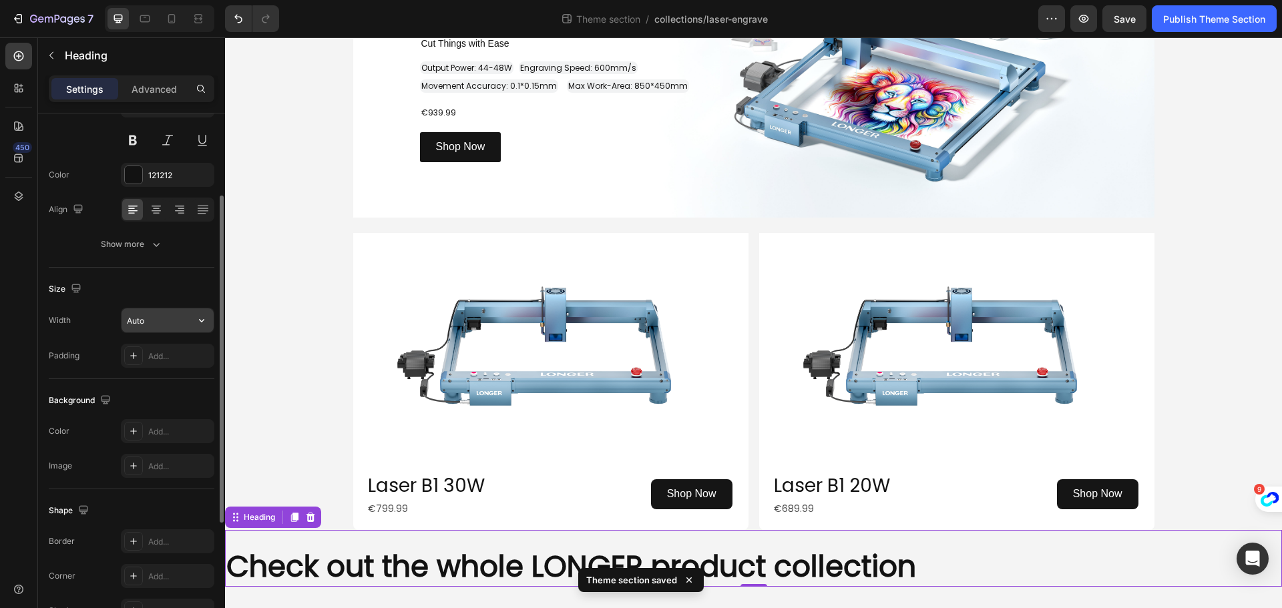
click at [168, 318] on input "Auto" at bounding box center [167, 320] width 92 height 24
click at [200, 322] on icon "button" at bounding box center [201, 320] width 13 height 13
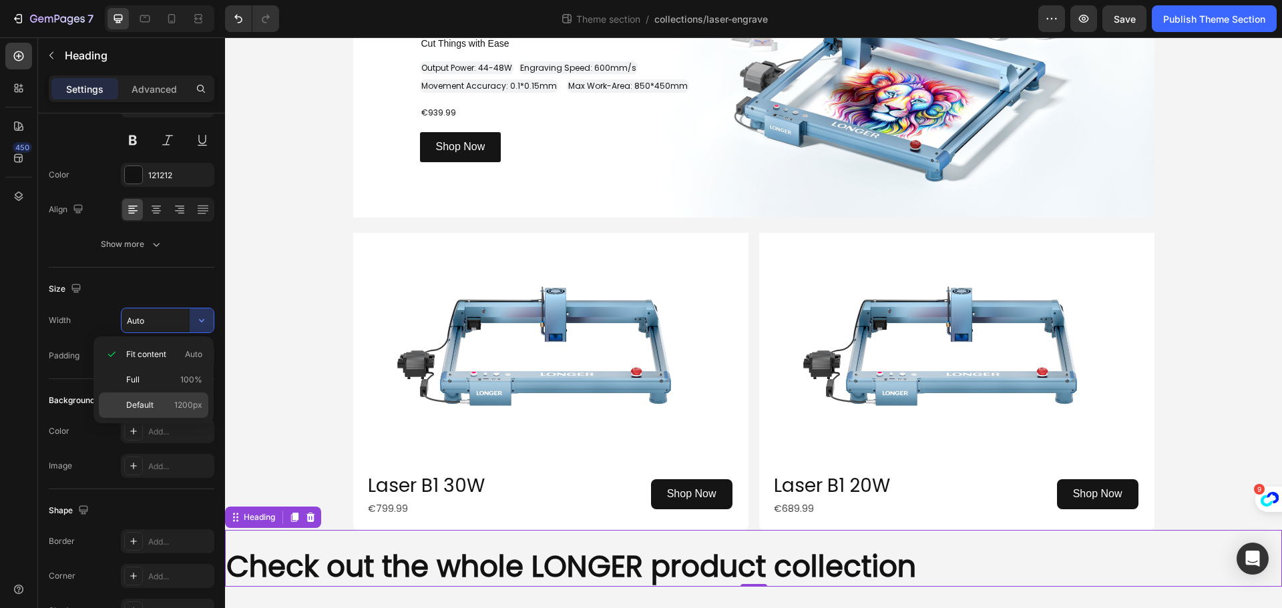
click at [188, 409] on span "1200px" at bounding box center [188, 405] width 28 height 12
click at [188, 409] on div "Background" at bounding box center [132, 400] width 166 height 21
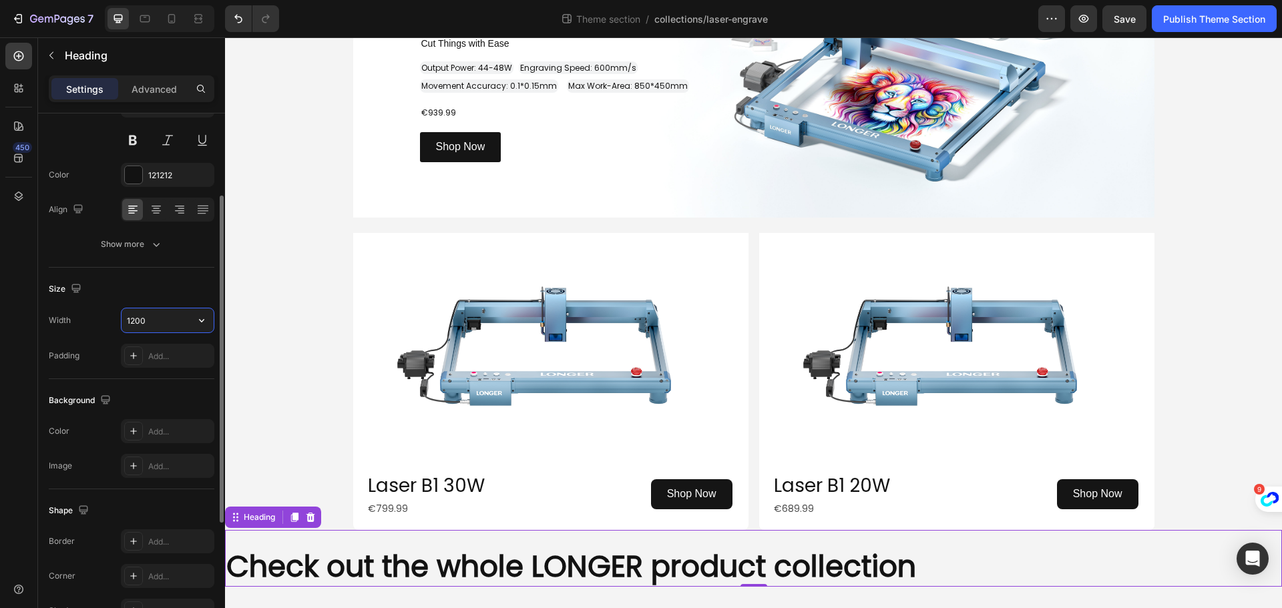
click at [186, 320] on input "1200" at bounding box center [167, 320] width 92 height 24
click at [198, 321] on icon "button" at bounding box center [201, 320] width 13 height 13
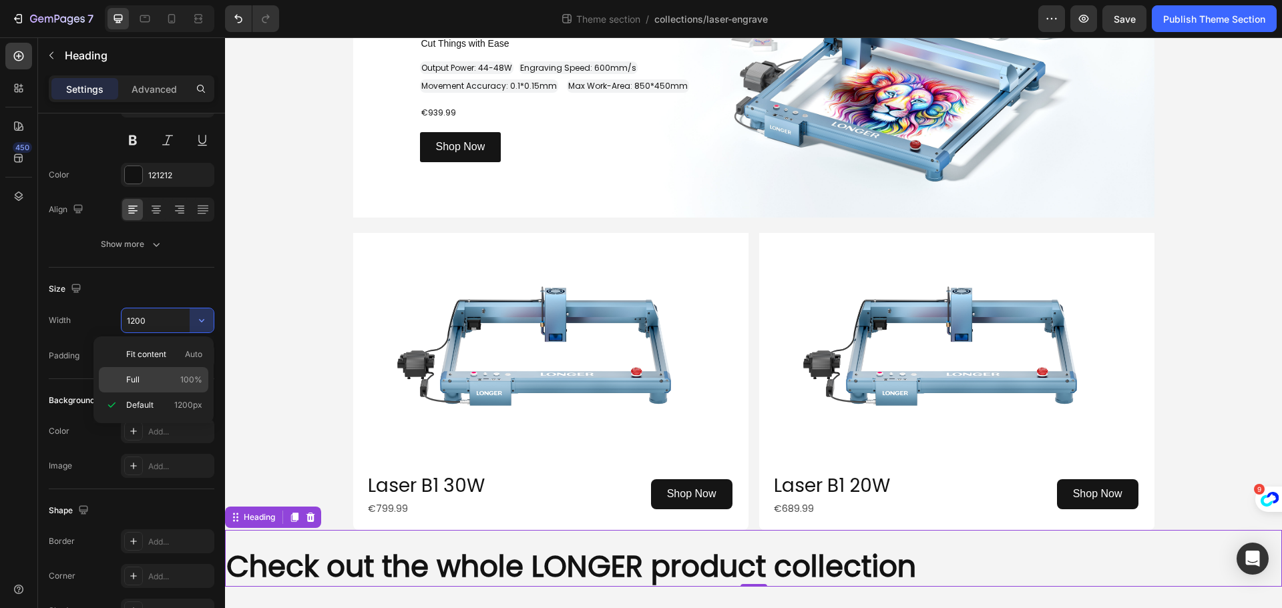
click at [168, 375] on p "Full 100%" at bounding box center [164, 380] width 76 height 12
type input "100%"
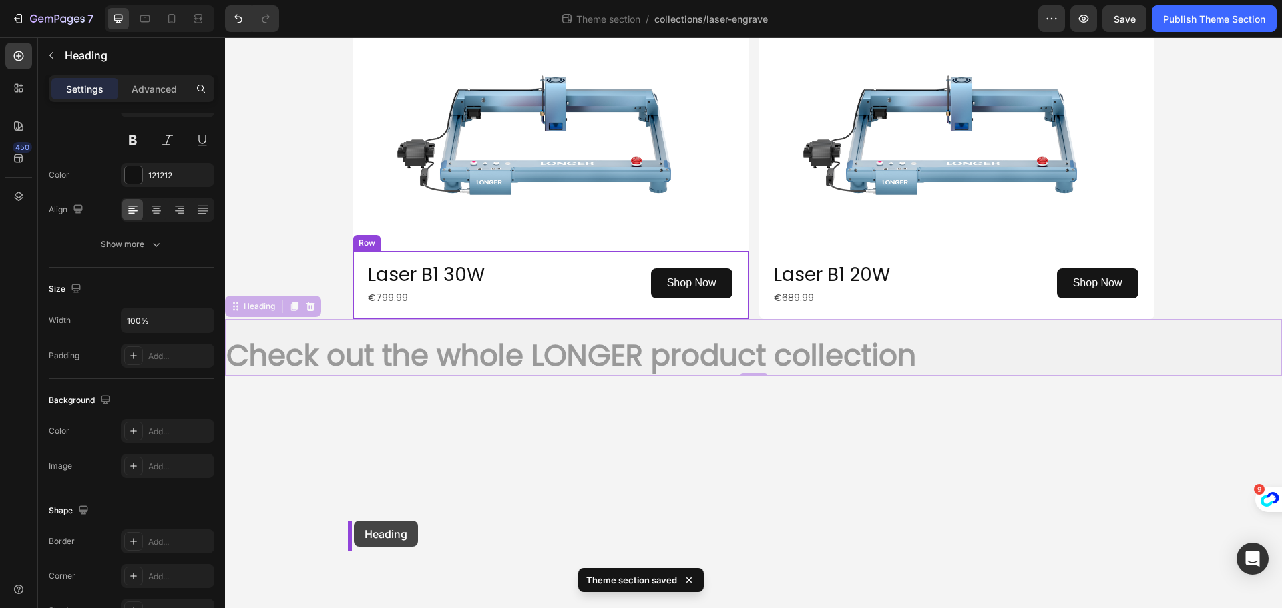
drag, startPoint x: 237, startPoint y: 515, endPoint x: 354, endPoint y: 521, distance: 117.0
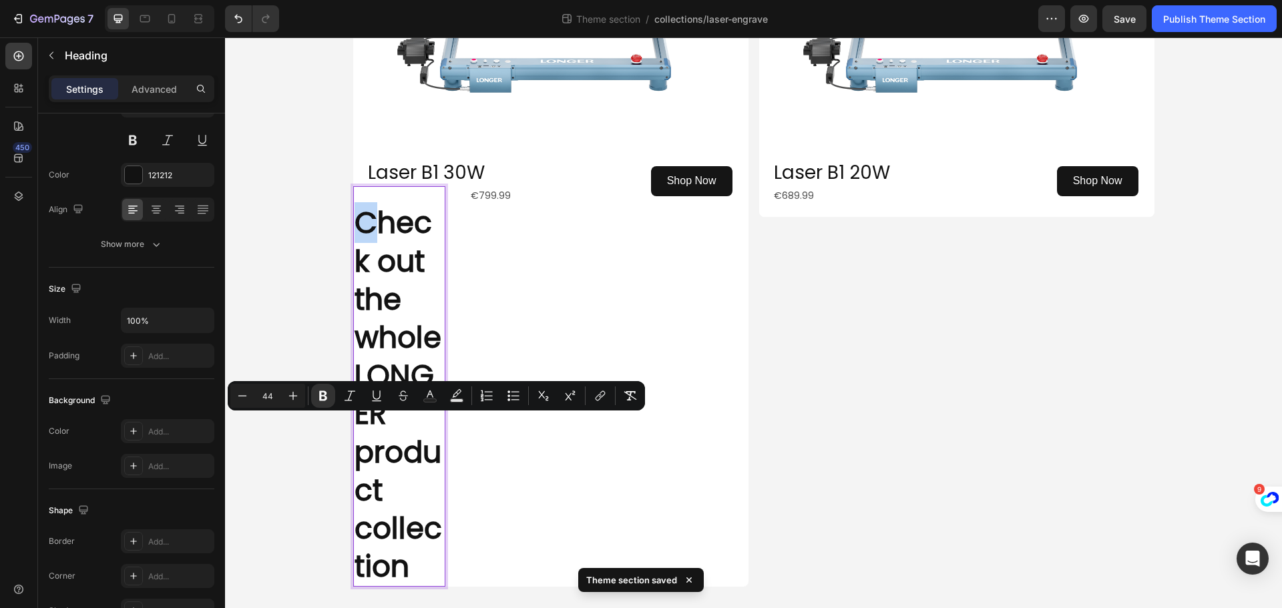
scroll to position [2178, 0]
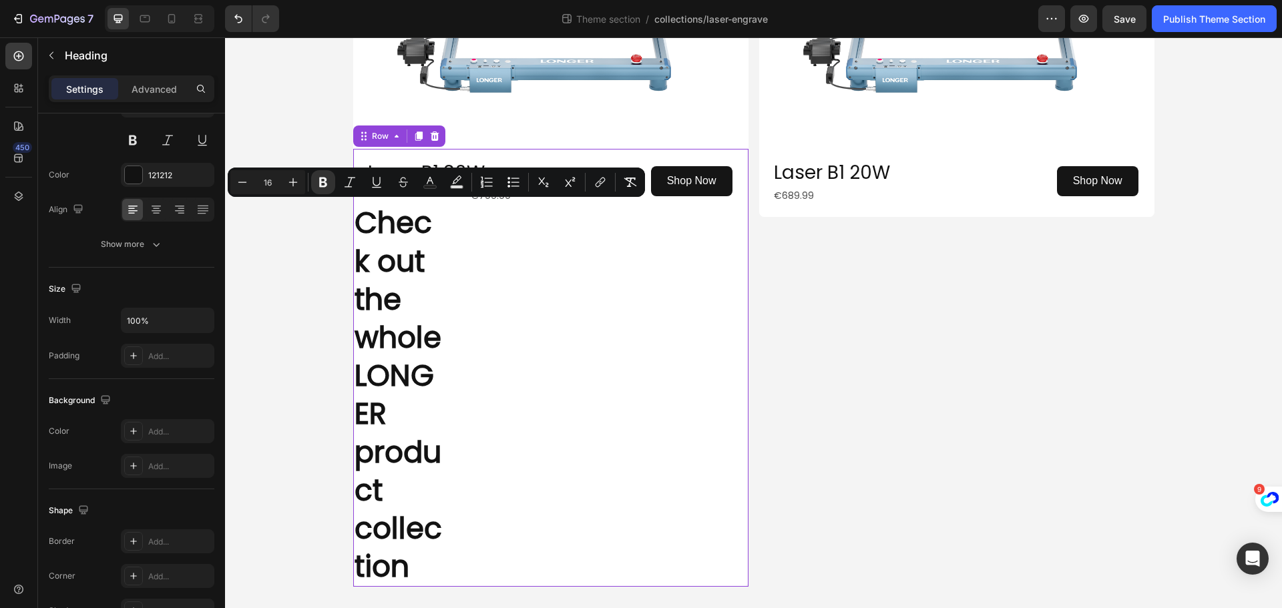
click at [710, 448] on div "Shop Now Button" at bounding box center [650, 368] width 195 height 438
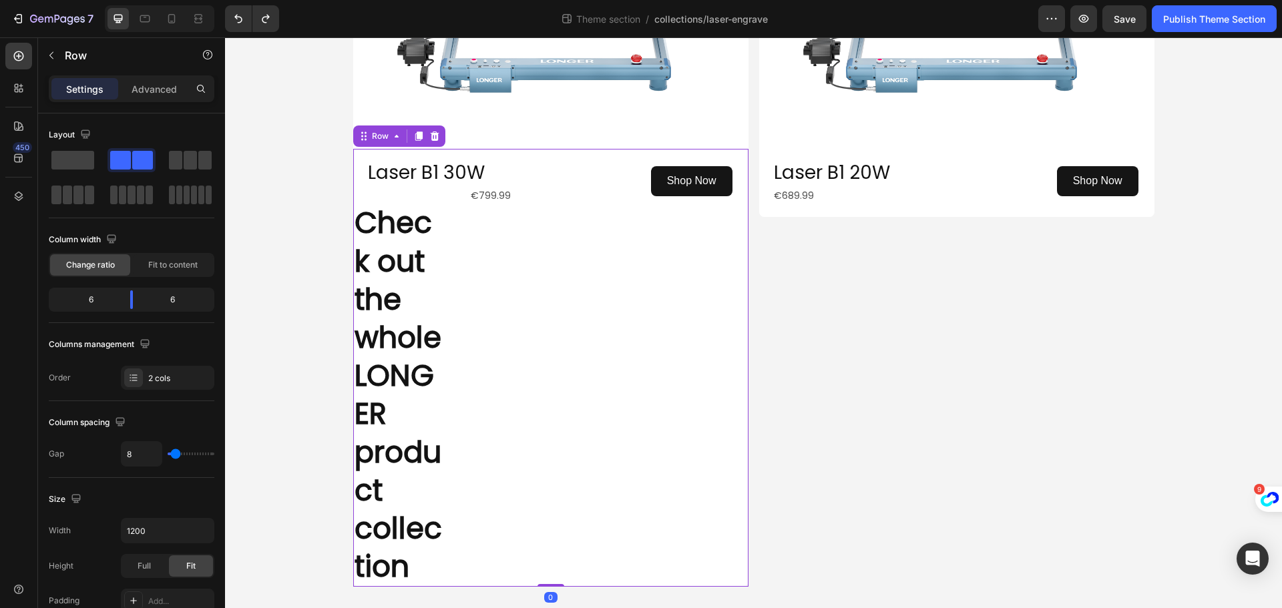
scroll to position [1864, 0]
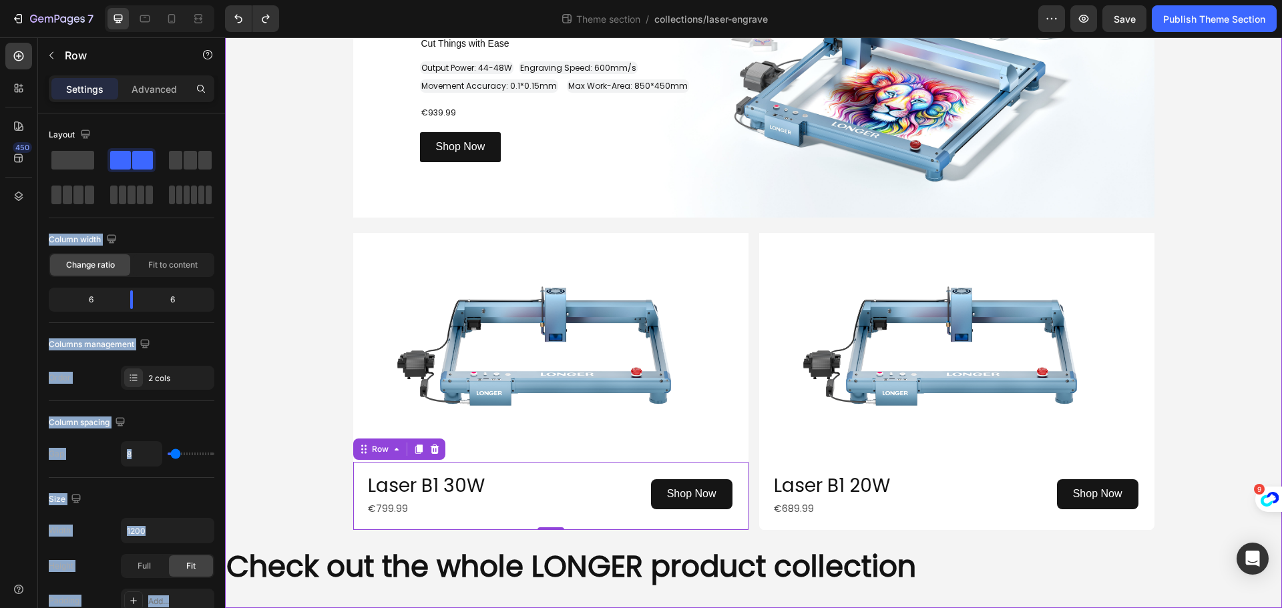
drag, startPoint x: 306, startPoint y: 196, endPoint x: 337, endPoint y: 526, distance: 331.8
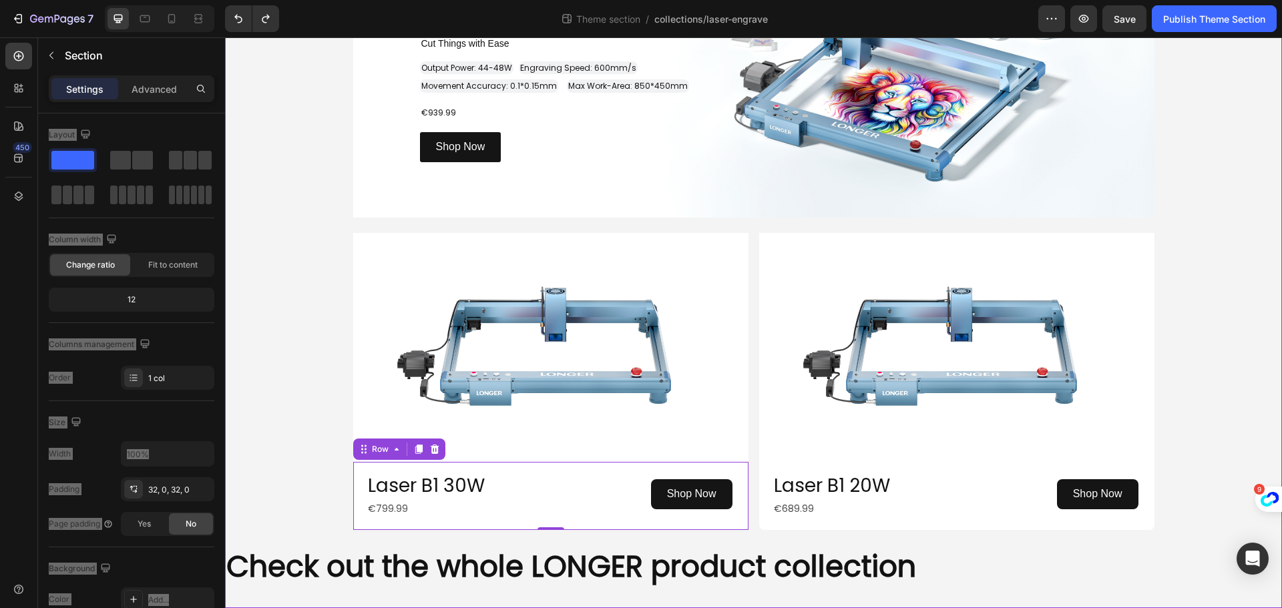
drag, startPoint x: 337, startPoint y: 526, endPoint x: 330, endPoint y: 507, distance: 20.5
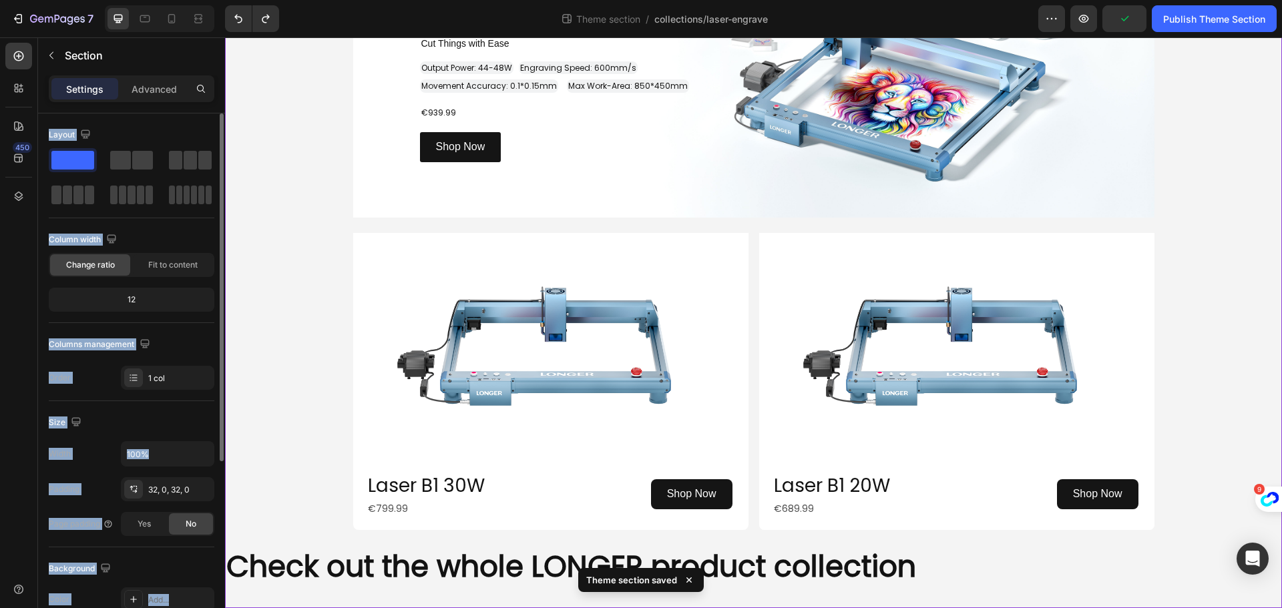
click at [77, 149] on div at bounding box center [73, 160] width 48 height 24
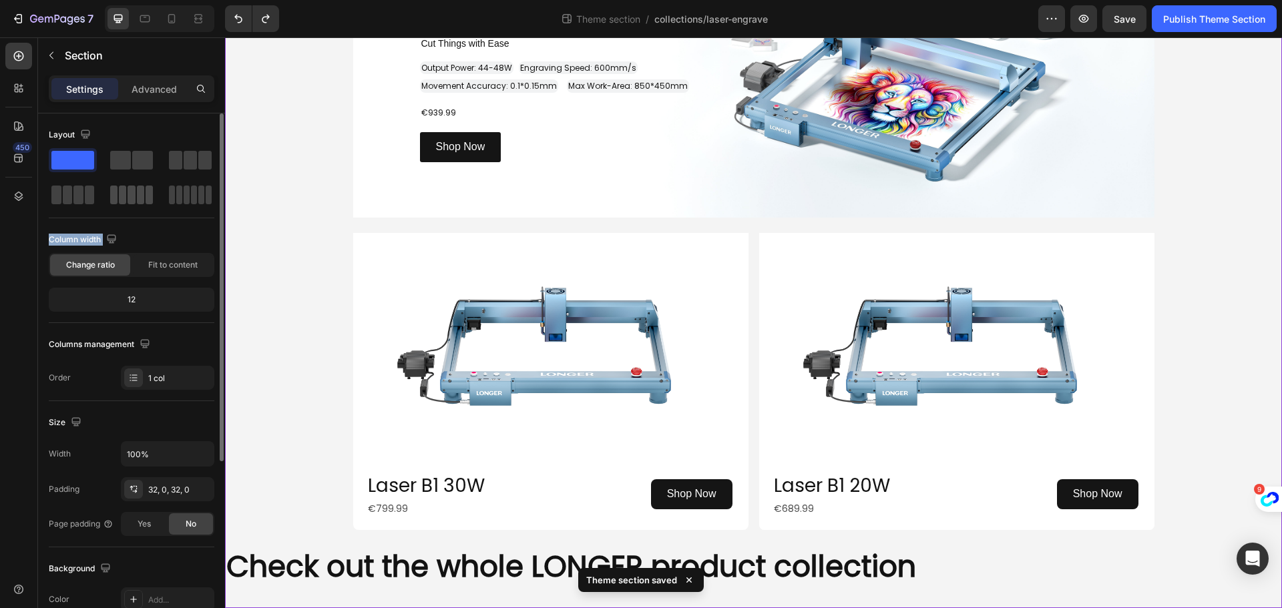
drag, startPoint x: 75, startPoint y: 159, endPoint x: 121, endPoint y: 202, distance: 63.3
click at [150, 308] on div "Layout Column width Change ratio Fit to content 12 Columns management Order 1 c…" at bounding box center [132, 257] width 166 height 266
click at [69, 155] on span at bounding box center [72, 160] width 43 height 19
drag, startPoint x: 77, startPoint y: 158, endPoint x: 91, endPoint y: 174, distance: 20.9
click at [91, 174] on div at bounding box center [132, 177] width 166 height 59
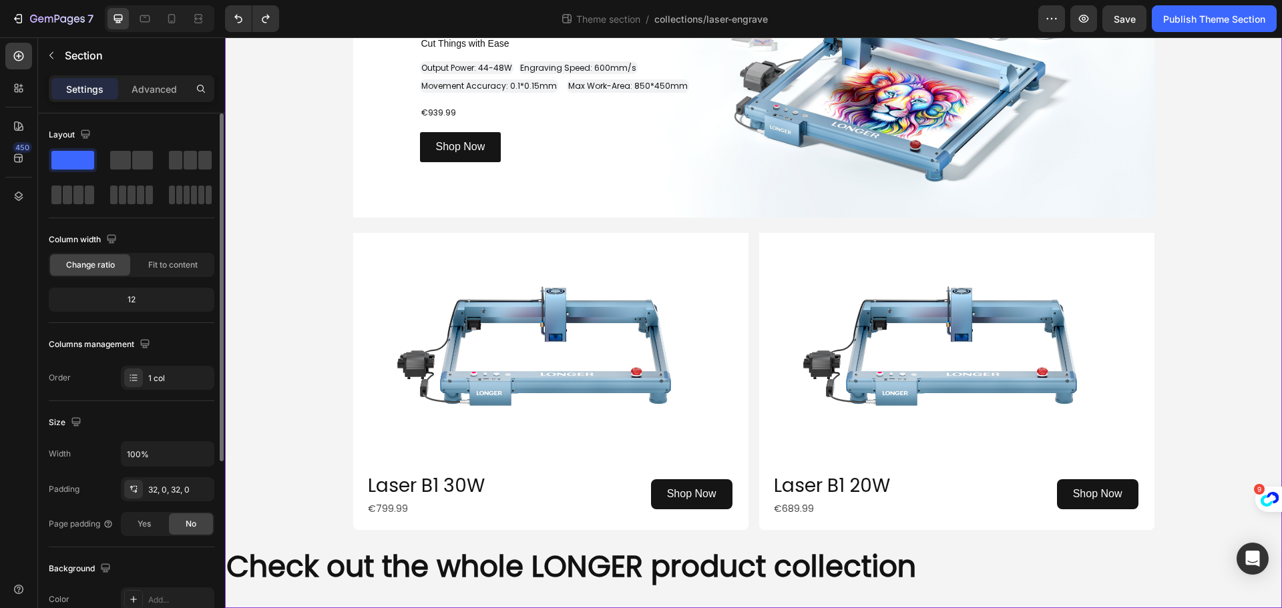
click at [91, 174] on div at bounding box center [132, 177] width 166 height 59
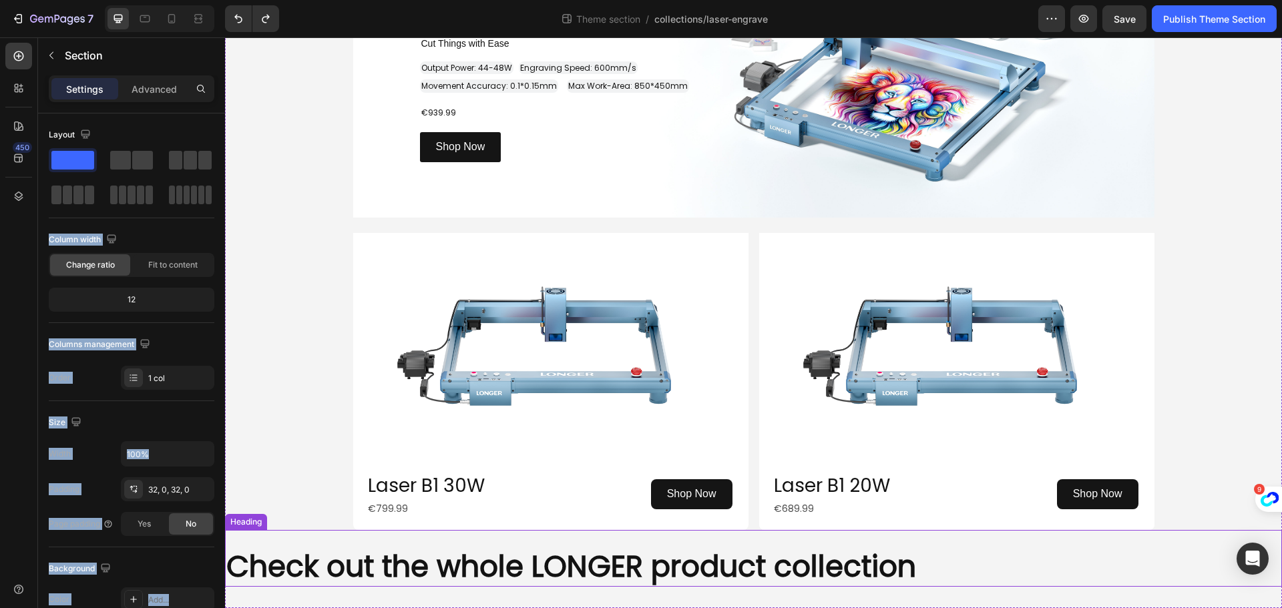
drag, startPoint x: 292, startPoint y: 194, endPoint x: 358, endPoint y: 532, distance: 344.8
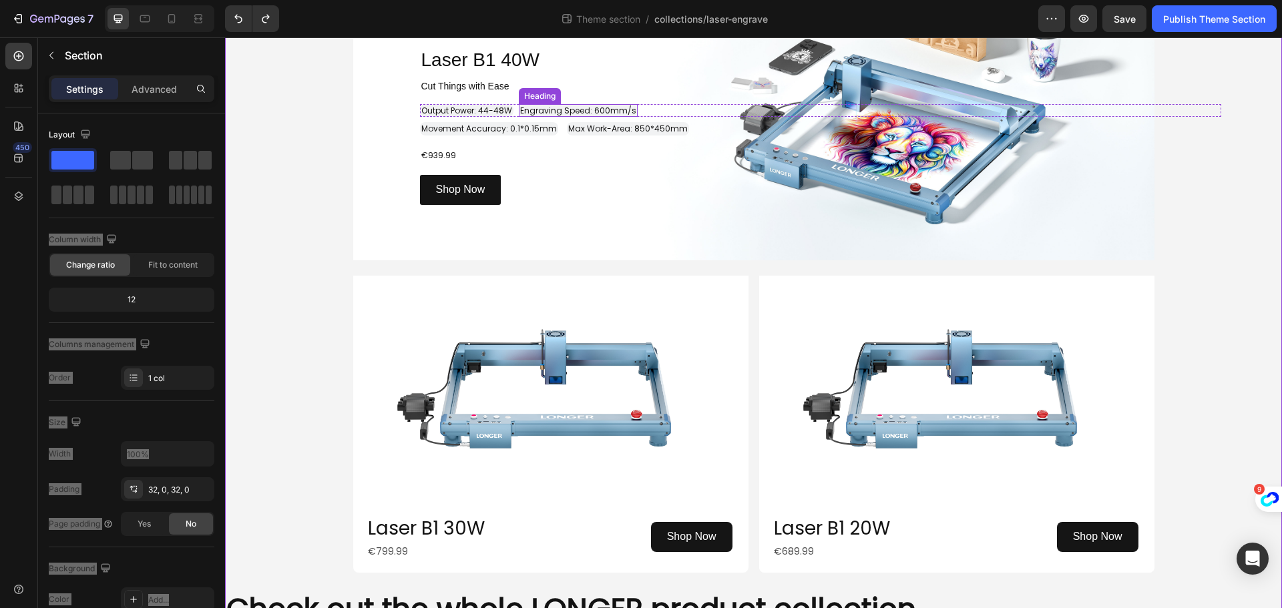
scroll to position [1397, 0]
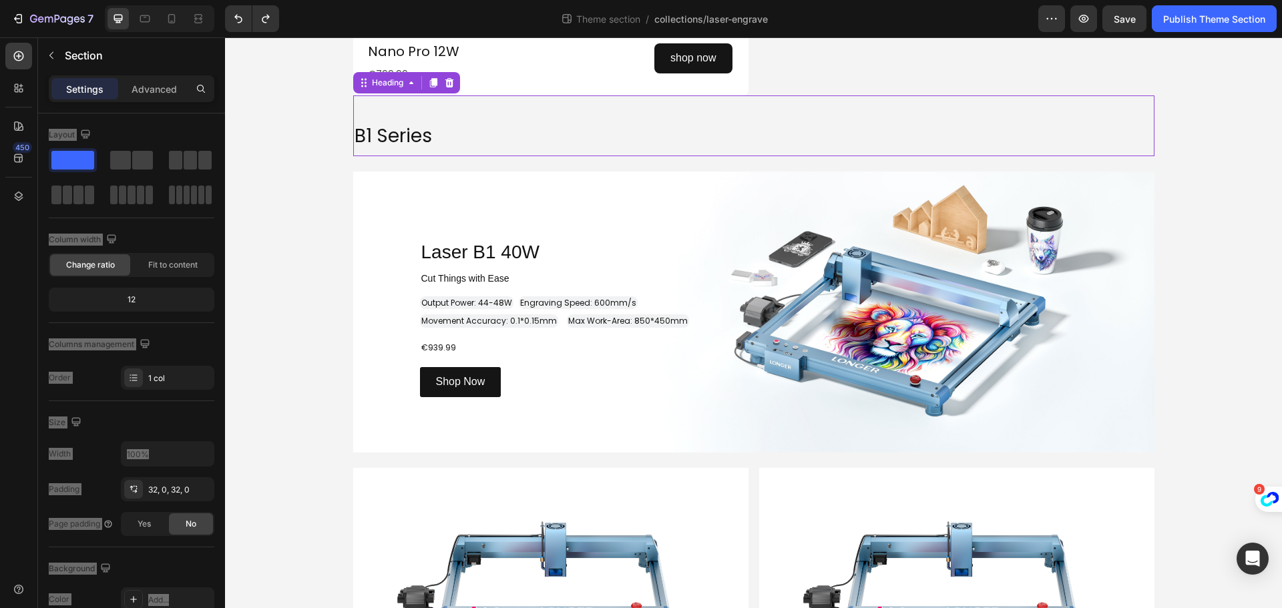
click at [437, 155] on p "⁠⁠⁠⁠⁠⁠⁠ B1 Series" at bounding box center [753, 134] width 798 height 42
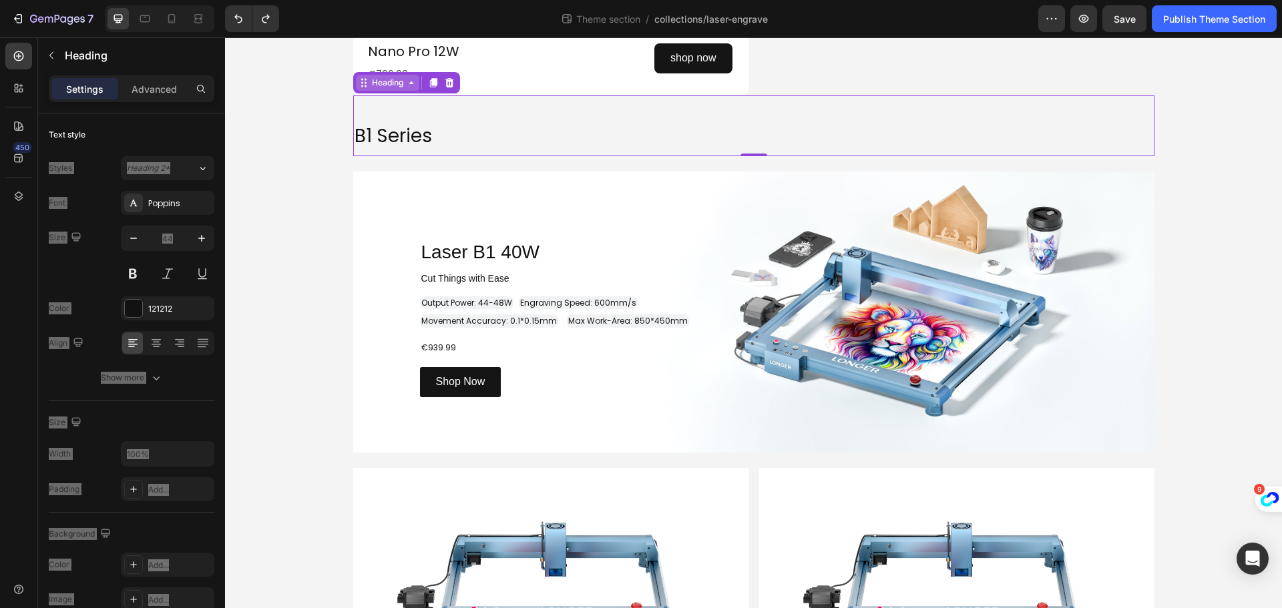
click at [389, 89] on div "Heading" at bounding box center [387, 83] width 37 height 12
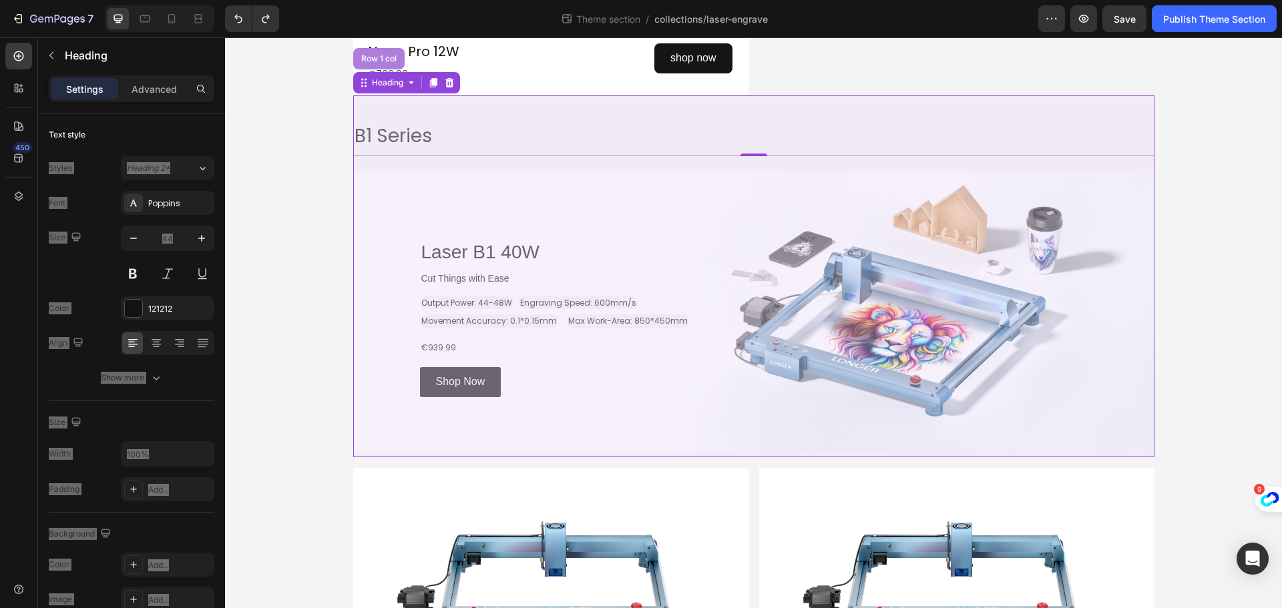
click at [376, 63] on div "Row 1 col" at bounding box center [378, 59] width 41 height 8
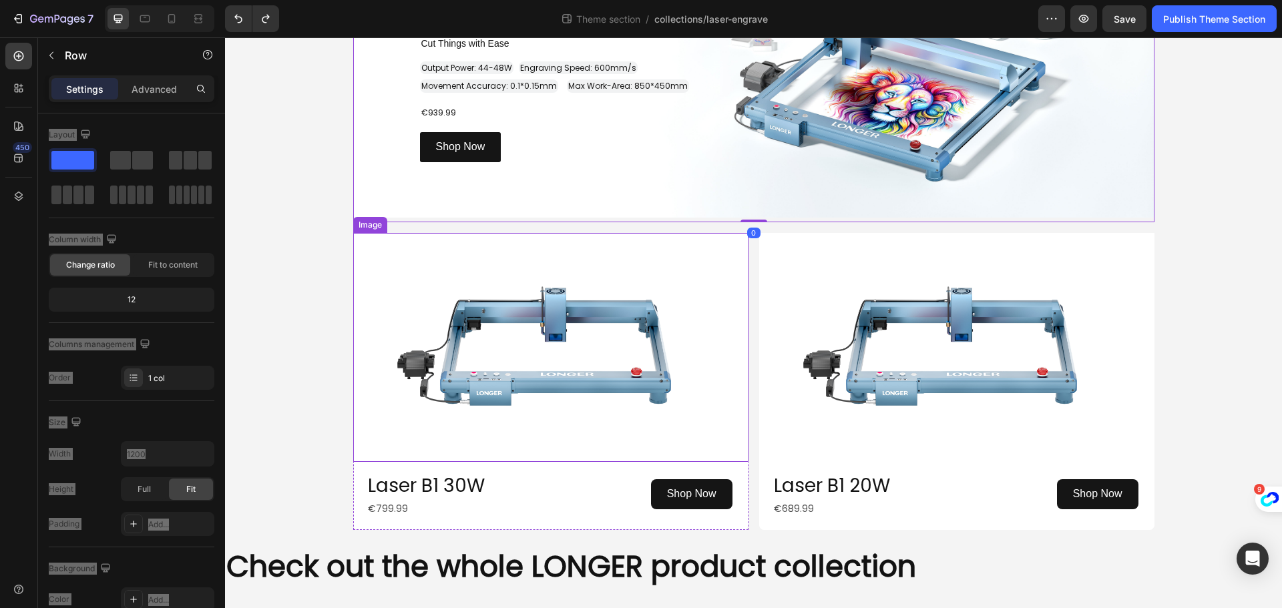
scroll to position [1864, 0]
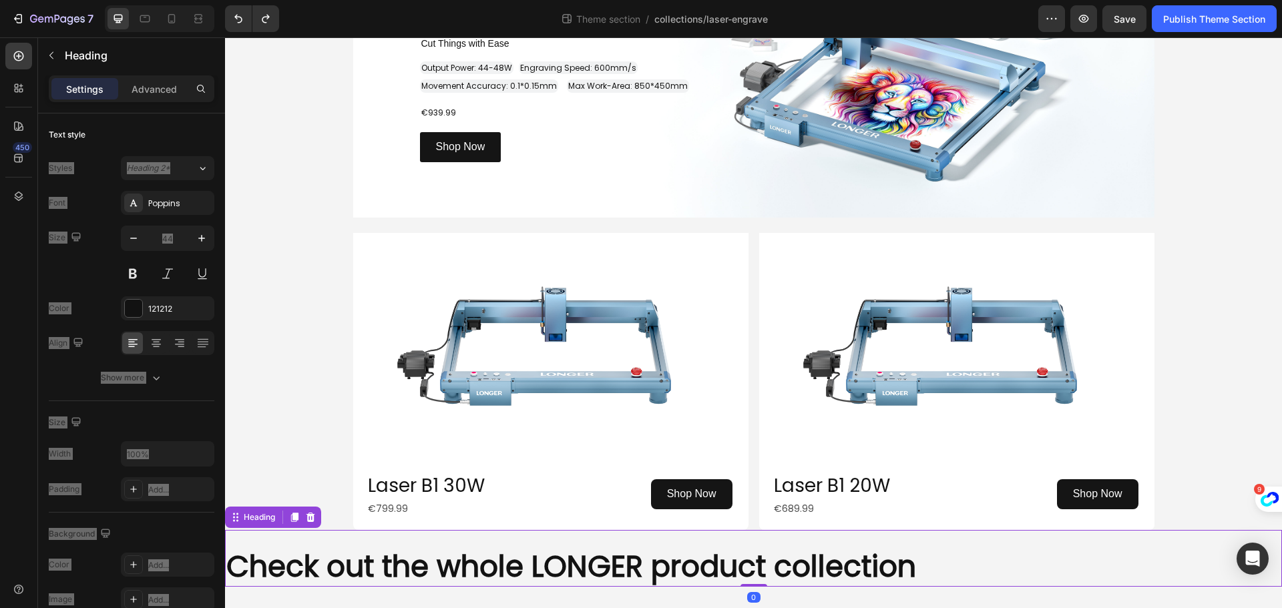
click at [1073, 550] on h2 "Check out the whole LONGER product collection" at bounding box center [753, 566] width 1057 height 41
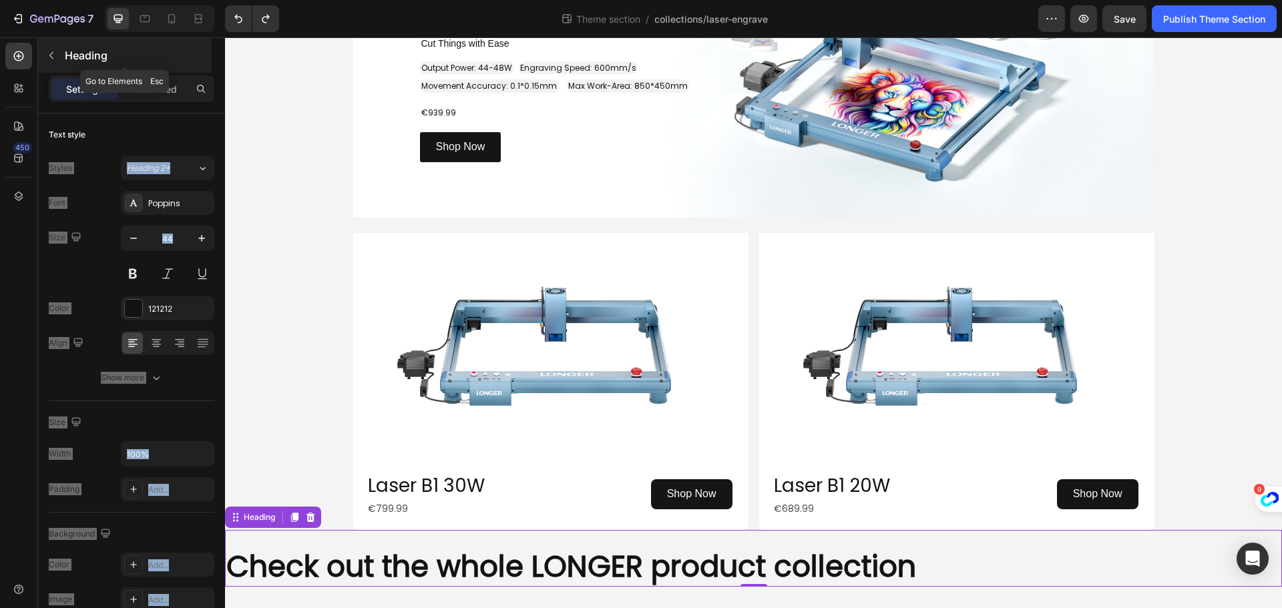
click at [52, 52] on icon "button" at bounding box center [51, 55] width 11 height 11
click at [0, 0] on icon at bounding box center [0, 0] width 0 height 0
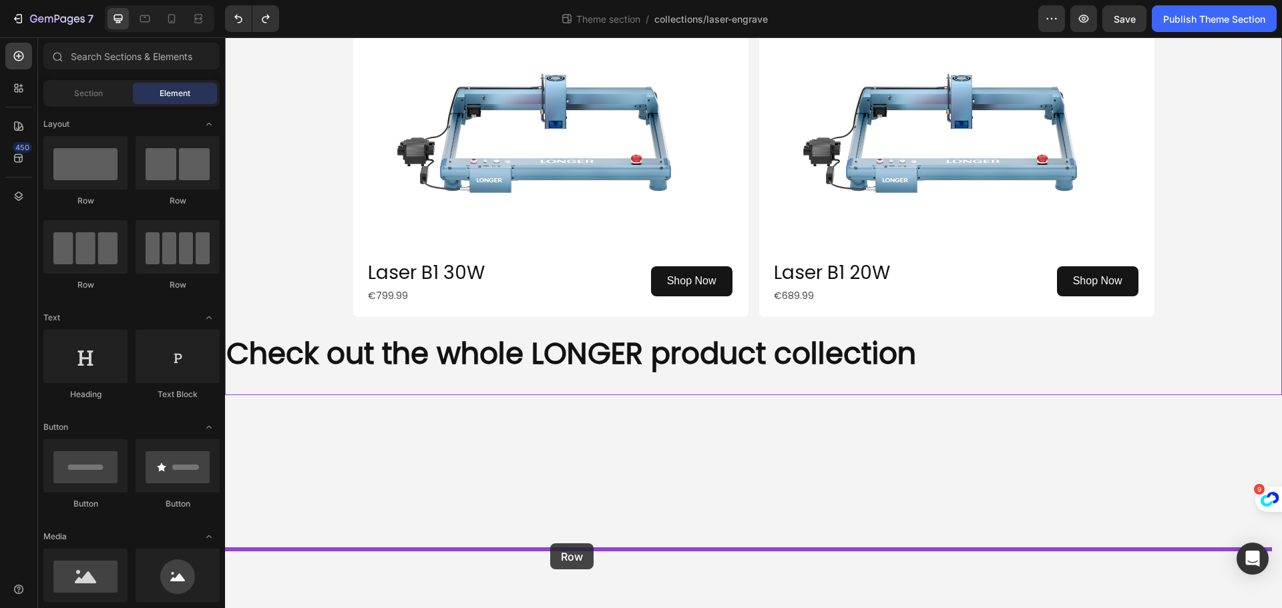
drag, startPoint x: 305, startPoint y: 199, endPoint x: 550, endPoint y: 543, distance: 422.6
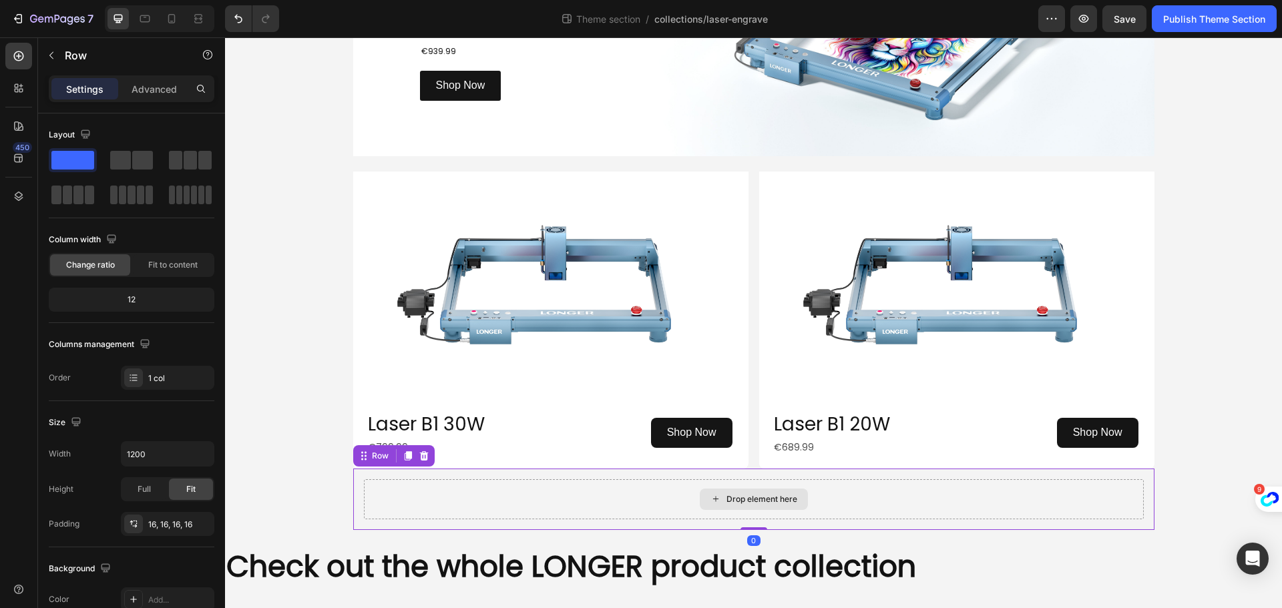
scroll to position [1926, 0]
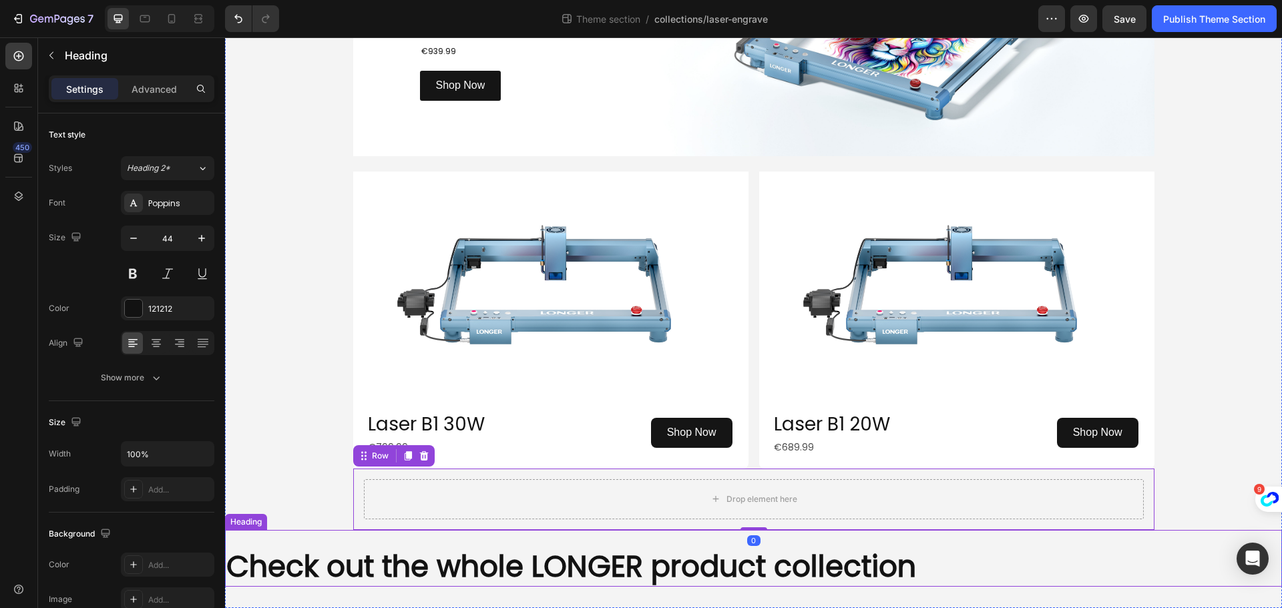
click at [495, 561] on strong "Check out the whole LONGER product collection" at bounding box center [570, 566] width 689 height 41
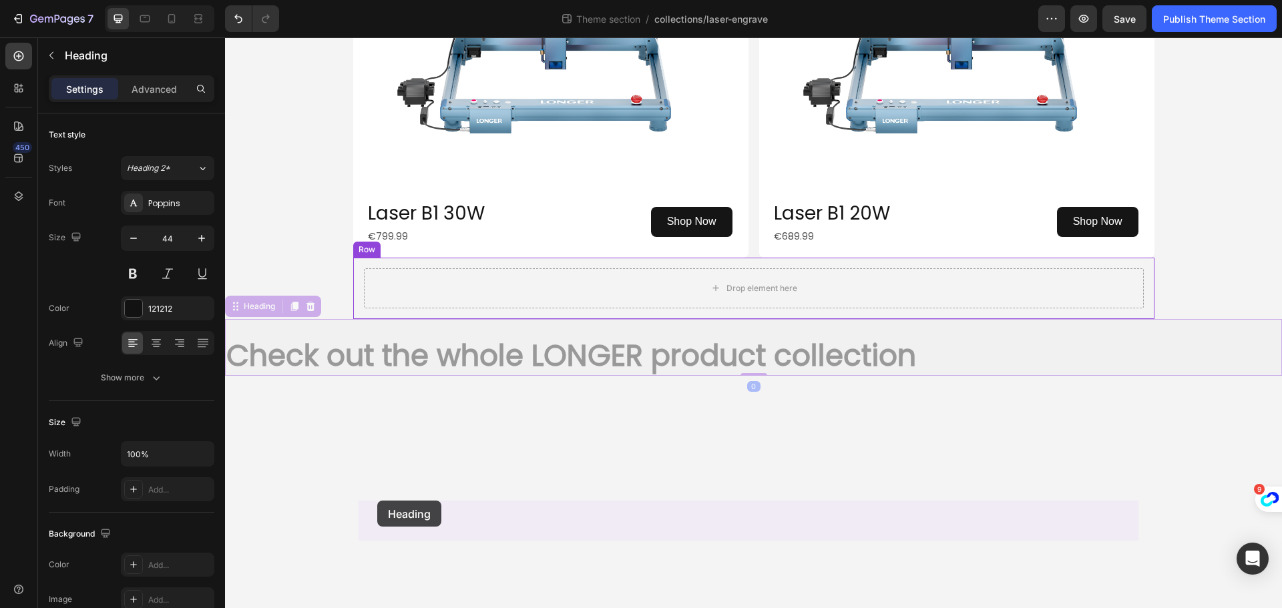
drag, startPoint x: 238, startPoint y: 517, endPoint x: 377, endPoint y: 501, distance: 140.4
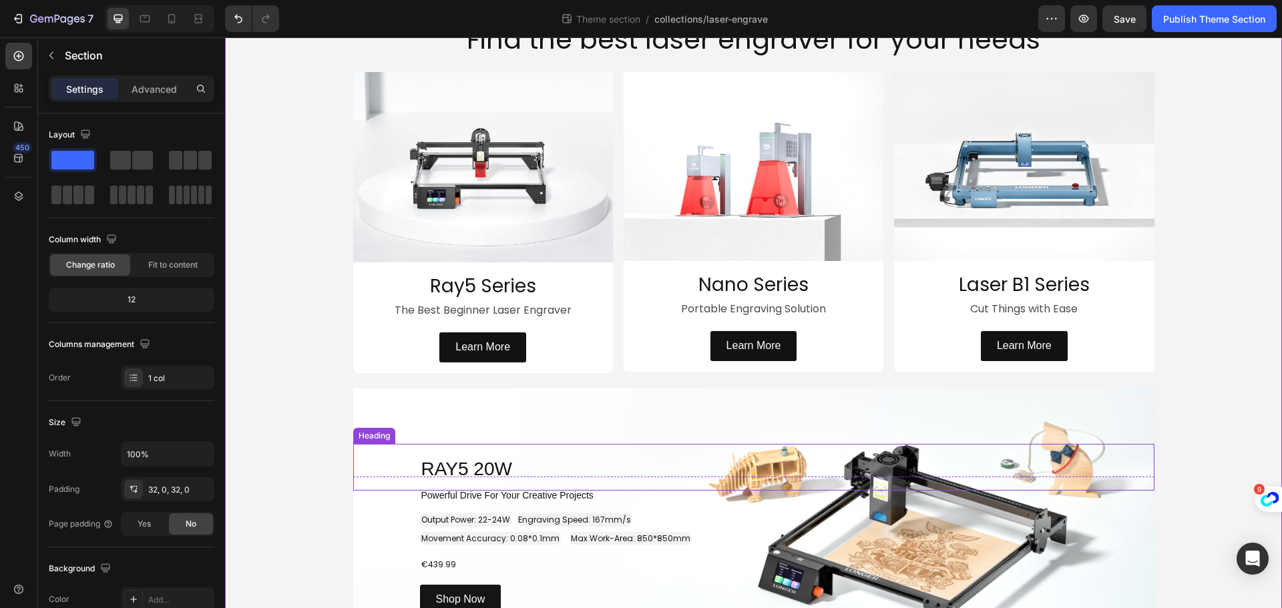
scroll to position [67, 0]
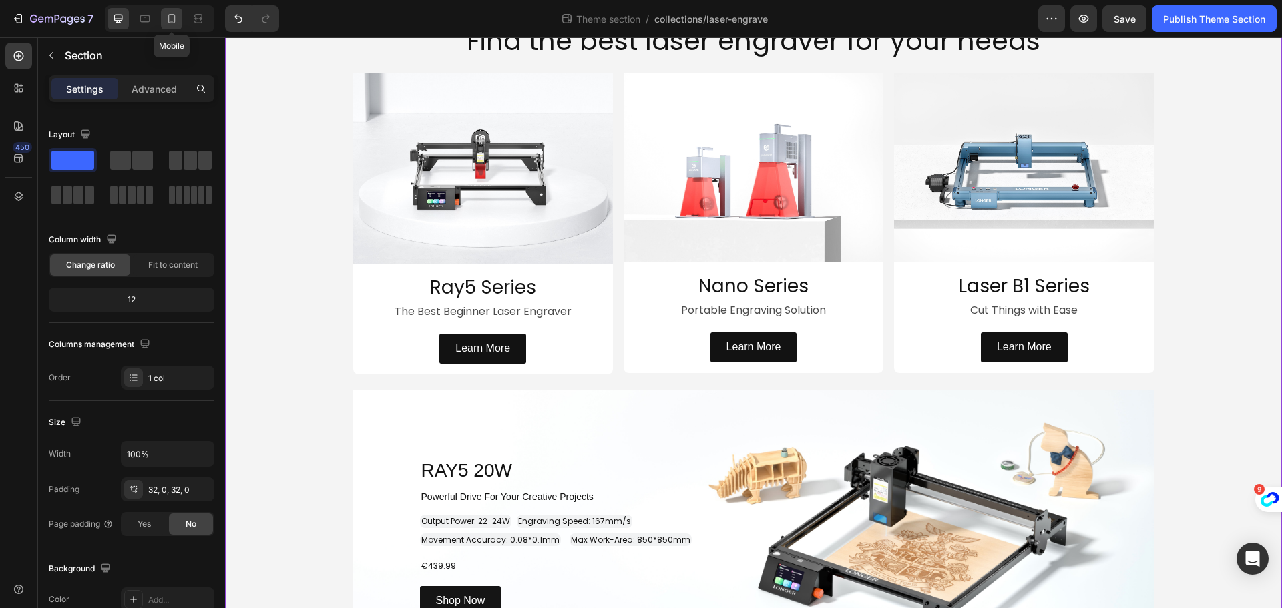
click at [175, 21] on icon at bounding box center [171, 18] width 7 height 9
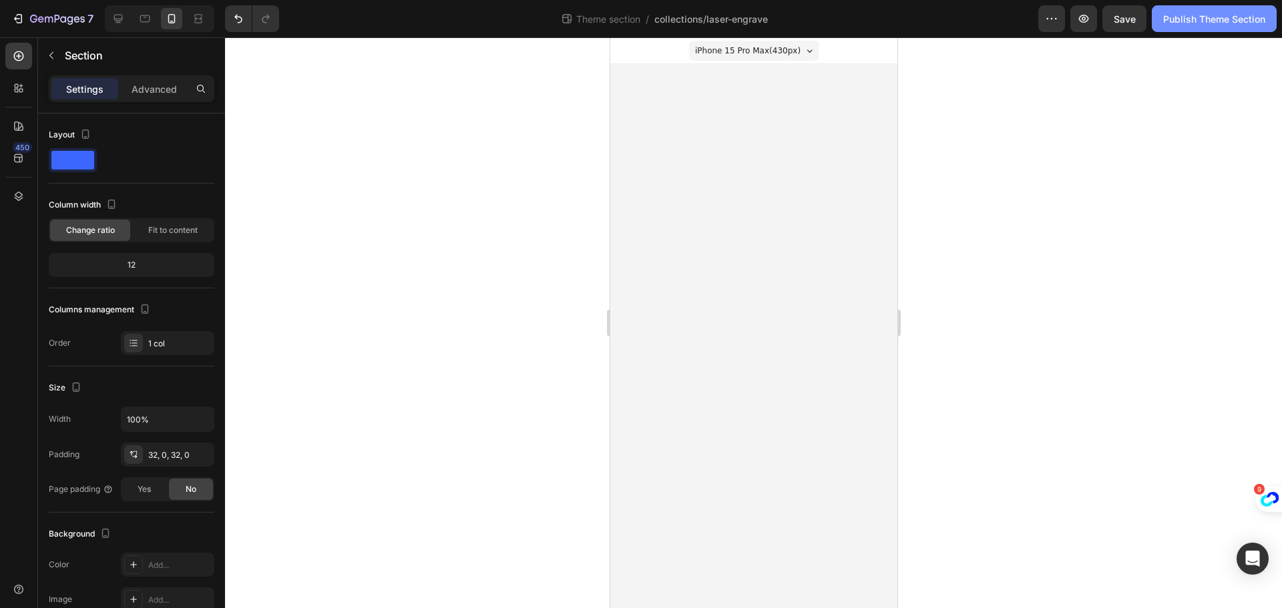
click at [1197, 31] on button "Publish Theme Section" at bounding box center [1213, 18] width 125 height 27
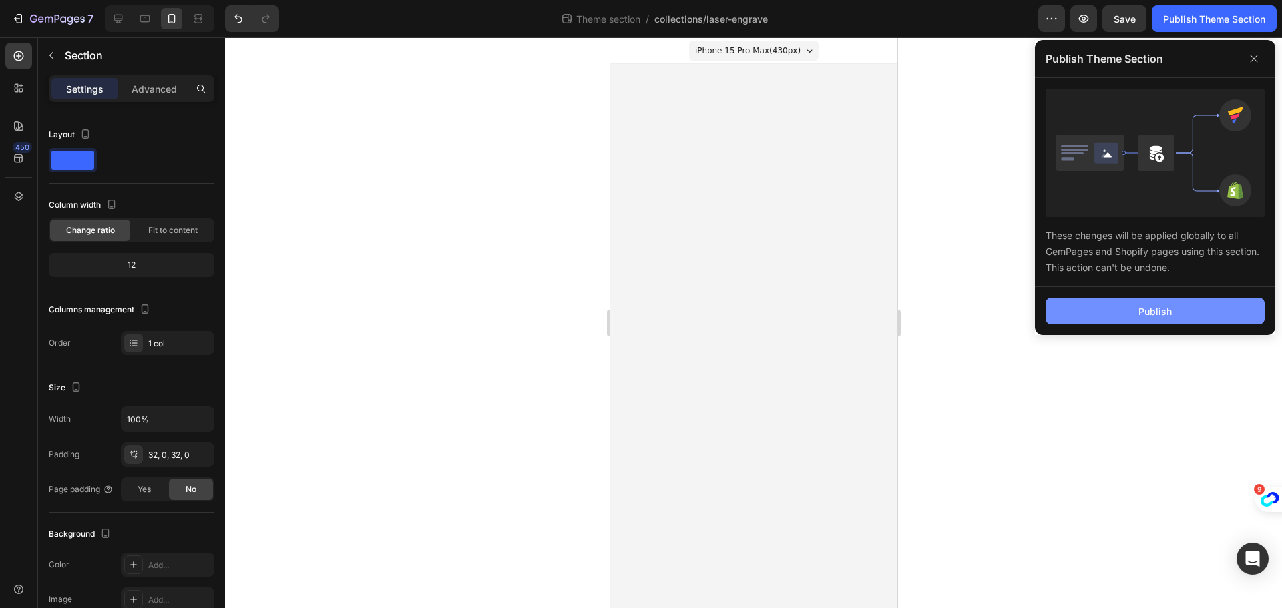
click at [1149, 321] on button "Publish" at bounding box center [1154, 311] width 219 height 27
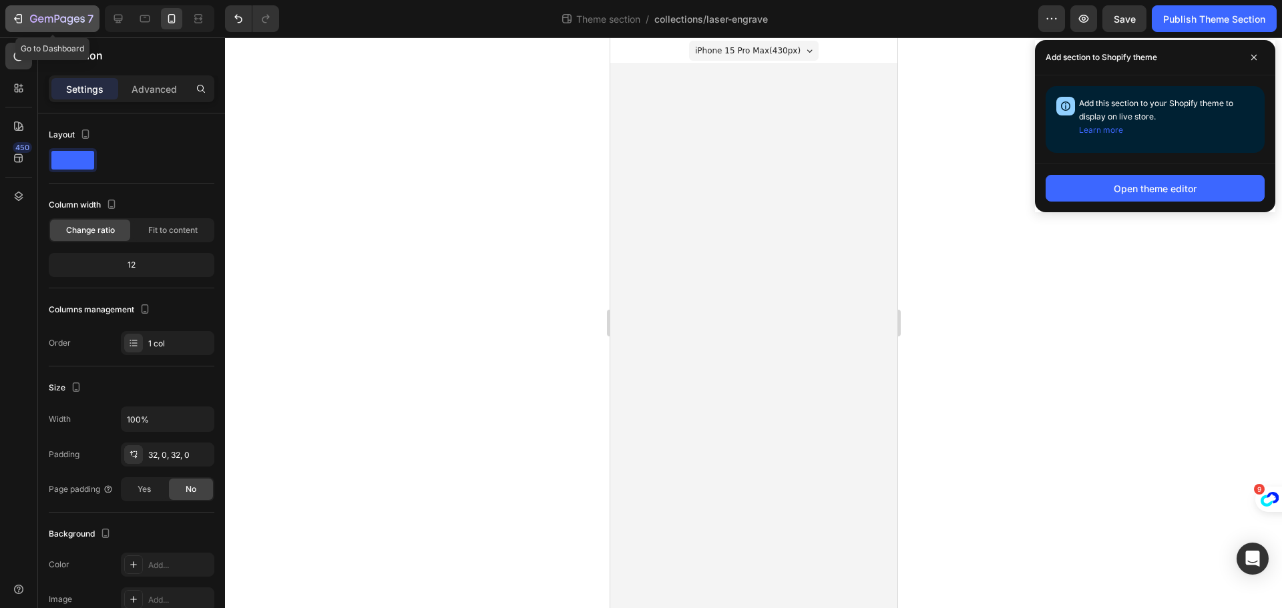
click at [19, 16] on icon "button" at bounding box center [17, 18] width 13 height 13
